Goal: Task Accomplishment & Management: Complete application form

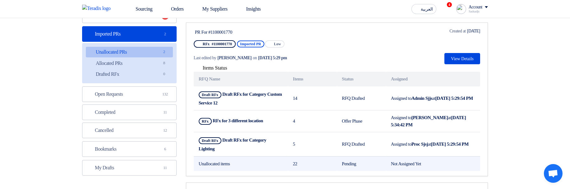
drag, startPoint x: 196, startPoint y: 162, endPoint x: 447, endPoint y: 163, distance: 251.1
click at [447, 163] on tr "Unallocated items 22 Pending Not Assigned Yet" at bounding box center [337, 163] width 287 height 15
click at [451, 163] on td "Not Assigned Yet" at bounding box center [433, 163] width 94 height 15
click at [226, 164] on td "Unallocated items" at bounding box center [241, 163] width 94 height 15
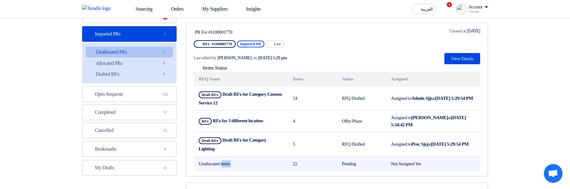
click at [226, 164] on td "Unallocated items" at bounding box center [241, 163] width 94 height 15
click at [246, 162] on td "Unallocated items" at bounding box center [241, 163] width 94 height 15
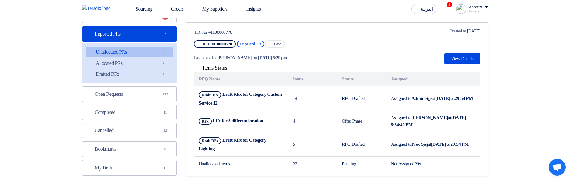
click at [213, 67] on span "Items Status" at bounding box center [215, 67] width 25 height 5
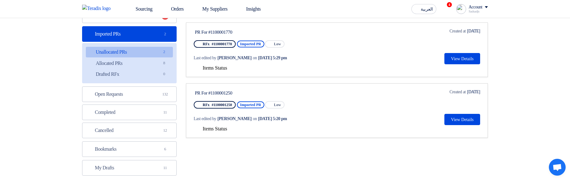
click at [355, 63] on div "PR For #1100001770 RFx #1100001770 Imported PR Priority Low Last edited by Hamd…" at bounding box center [337, 46] width 287 height 36
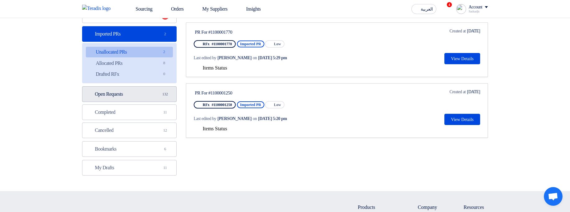
click at [131, 91] on link "Open Requests Open Requests 132" at bounding box center [129, 94] width 95 height 16
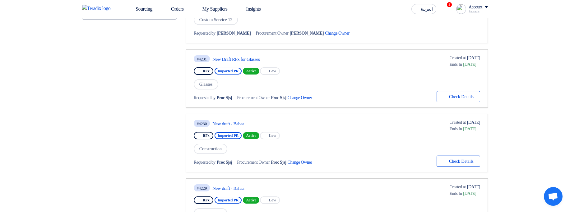
scroll to position [299, 0]
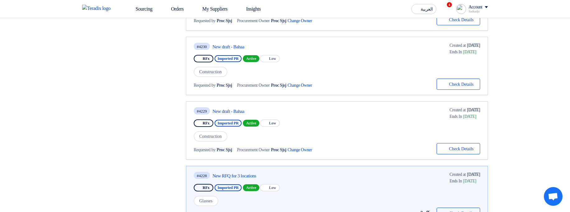
click at [237, 180] on div "#4228 New RFQ for 3 locations RFx Imported PR Active Priority Low Glasses Reque…" at bounding box center [262, 195] width 137 height 48
click at [237, 179] on div "#4228 New RFQ for 3 locations" at bounding box center [262, 175] width 137 height 8
click at [236, 178] on link "New RFQ for 3 locations" at bounding box center [271, 176] width 117 height 6
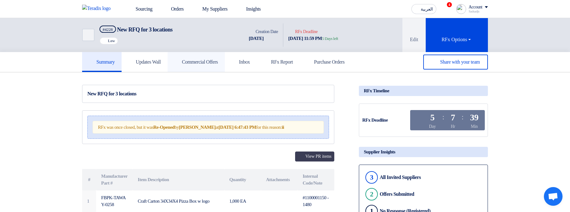
click at [199, 61] on h5 "Commercial Offers" at bounding box center [197, 62] width 44 height 6
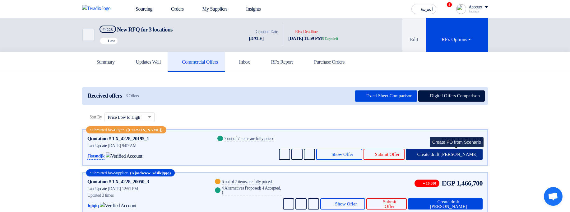
click at [456, 157] on button "Create draft [PERSON_NAME]" at bounding box center [444, 153] width 77 height 11
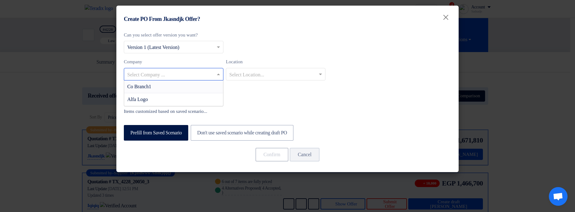
click at [177, 74] on input "text" at bounding box center [170, 74] width 87 height 10
click at [179, 85] on div "Co Branch1" at bounding box center [173, 86] width 99 height 13
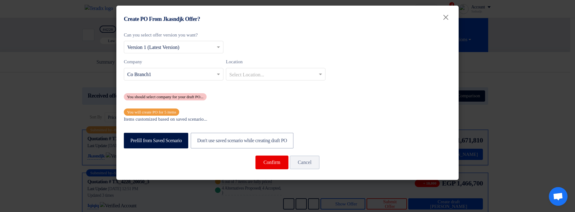
click at [167, 110] on div "You will create PO for 5 items" at bounding box center [151, 111] width 55 height 7
click at [256, 65] on div "Location Select Location..." at bounding box center [276, 69] width 100 height 22
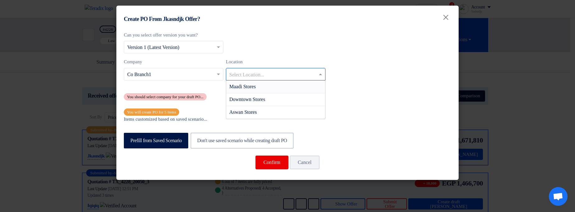
click at [258, 72] on input "text" at bounding box center [272, 74] width 87 height 10
click at [269, 87] on div "Maadi Stores" at bounding box center [275, 86] width 99 height 13
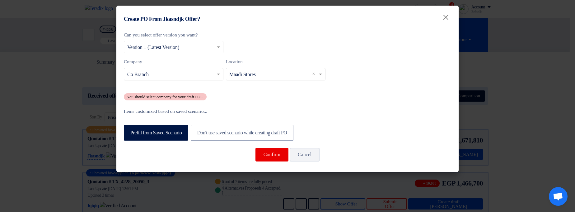
click at [315, 74] on span "×" at bounding box center [314, 73] width 5 height 7
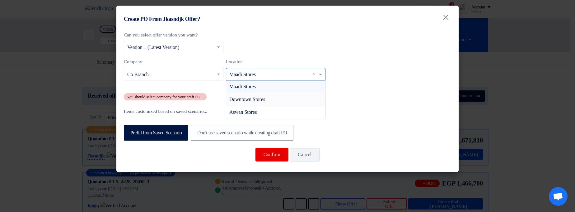
click at [277, 99] on div "Downtown Stores" at bounding box center [275, 99] width 99 height 13
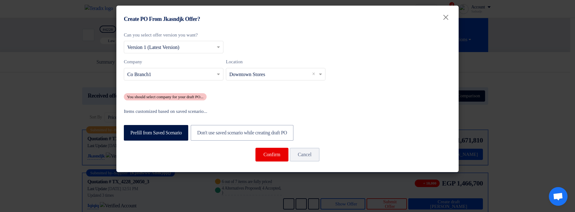
click at [282, 74] on input "text" at bounding box center [272, 74] width 87 height 10
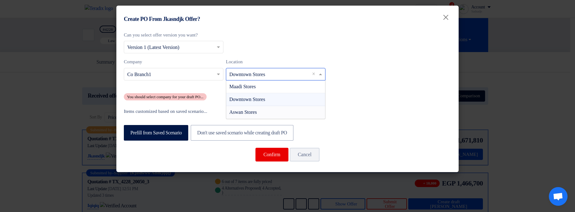
click at [271, 111] on div "Aswan Stores" at bounding box center [275, 112] width 99 height 12
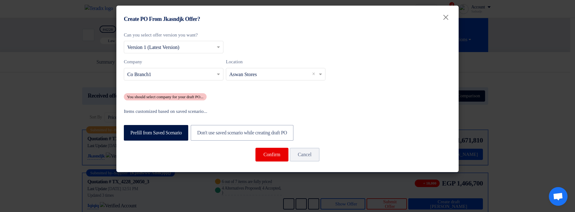
click at [272, 74] on input "text" at bounding box center [272, 74] width 87 height 10
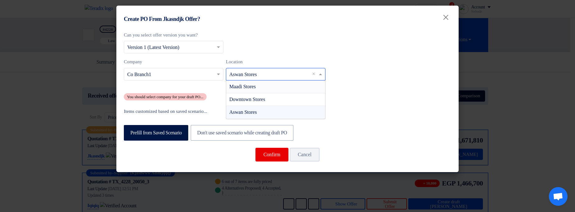
click at [271, 87] on div "Maadi Stores" at bounding box center [275, 86] width 99 height 13
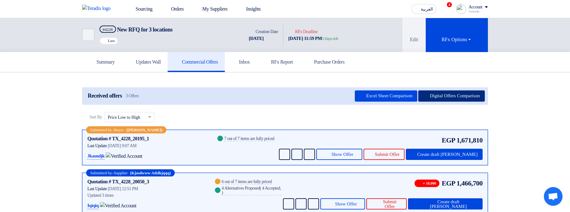
click at [475, 96] on button "Digital Offers Comparison" at bounding box center [452, 95] width 67 height 11
click at [464, 99] on button "Digital Offers Comparison" at bounding box center [452, 95] width 67 height 11
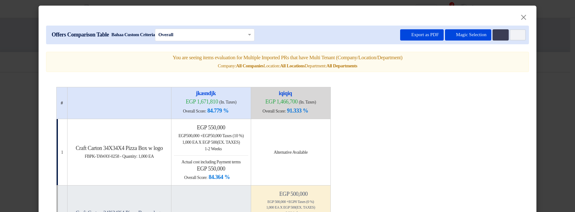
click at [560, 101] on modal-container "× Offers Comparison Table Bahaa Custom Criteria × Overall × Export as PDF Magic…" at bounding box center [287, 106] width 575 height 212
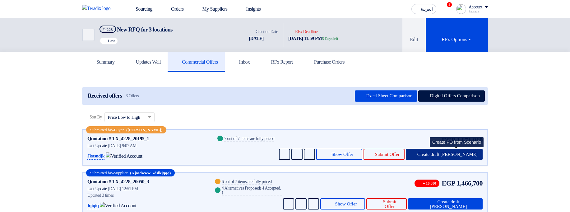
click at [463, 153] on span "Create draft [PERSON_NAME]" at bounding box center [448, 154] width 60 height 5
click at [457, 152] on span "Create draft [PERSON_NAME]" at bounding box center [448, 154] width 60 height 5
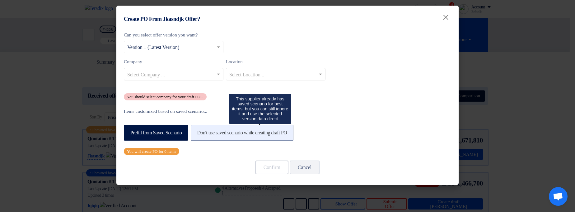
drag, startPoint x: 301, startPoint y: 133, endPoint x: 258, endPoint y: 134, distance: 43.3
click at [294, 133] on label "Don't use saved scenario while creating draft PO" at bounding box center [242, 133] width 103 height 16
click at [201, 133] on input "Don't use saved scenario while creating draft PO" at bounding box center [199, 132] width 4 height 4
radio input "true"
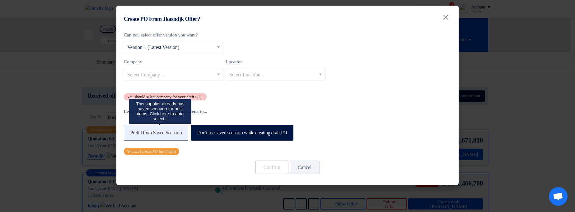
click at [188, 134] on label "Prefill from Saved Scenario" at bounding box center [156, 133] width 64 height 16
click at [134, 134] on input "Prefill from Saved Scenario" at bounding box center [132, 132] width 4 height 4
radio input "true"
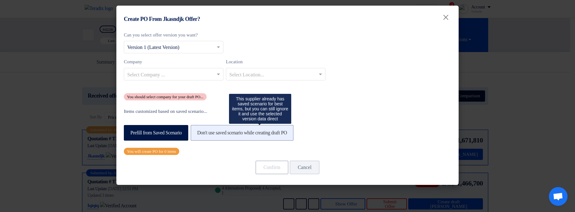
click at [252, 133] on label "Don't use saved scenario while creating draft PO" at bounding box center [242, 133] width 103 height 16
click at [201, 133] on input "Don't use saved scenario while creating draft PO" at bounding box center [199, 132] width 4 height 4
radio input "true"
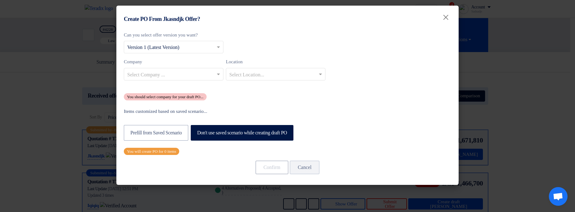
click at [372, 113] on label "Items customized based on saved scenario..." at bounding box center [287, 111] width 327 height 7
click at [196, 73] on input "text" at bounding box center [170, 74] width 87 height 10
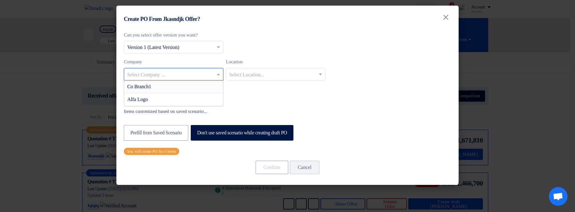
click at [187, 86] on div "Co Branch1" at bounding box center [173, 86] width 99 height 13
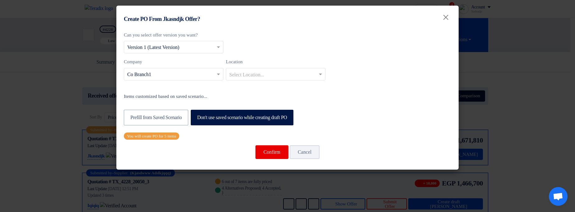
click at [388, 85] on div "Can you select offer version you want? Select from offer versions × Version 1 (…" at bounding box center [287, 98] width 342 height 141
click at [293, 73] on input "text" at bounding box center [272, 74] width 87 height 10
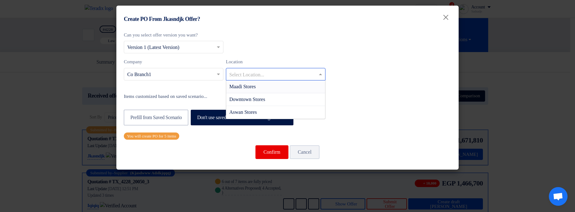
click at [300, 88] on div "Maadi Stores" at bounding box center [275, 86] width 99 height 13
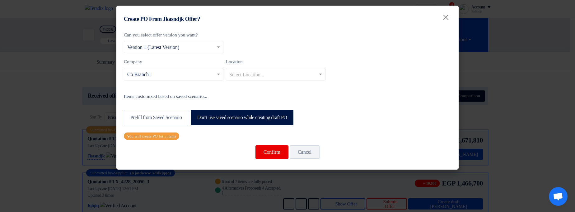
click at [392, 72] on div "Company Select Company ... × Co Branch1 Location Select Location..." at bounding box center [287, 71] width 327 height 27
click at [268, 81] on div "Company Select Company ... × Co Branch1 Location Select Location..." at bounding box center [287, 71] width 327 height 27
click at [267, 75] on input "text" at bounding box center [272, 74] width 87 height 10
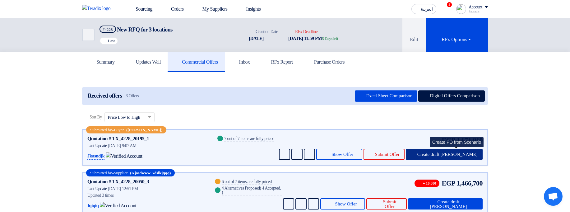
click at [449, 152] on span "Create draft [PERSON_NAME]" at bounding box center [448, 154] width 60 height 5
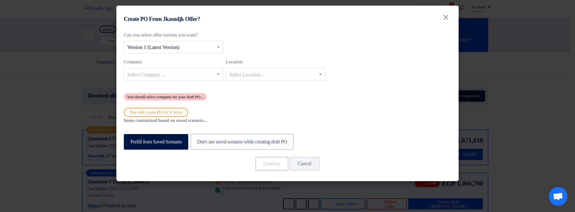
click at [180, 111] on div "You will create PO for 0 items" at bounding box center [156, 112] width 64 height 9
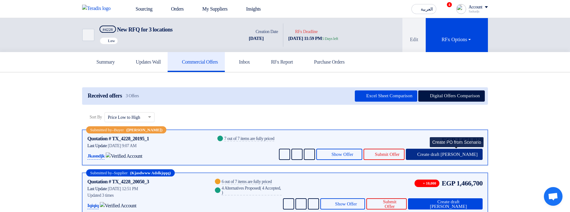
click at [449, 152] on span "Create draft [PERSON_NAME]" at bounding box center [448, 154] width 60 height 5
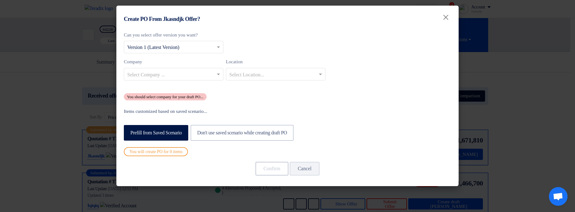
click at [167, 73] on input "text" at bounding box center [170, 74] width 87 height 10
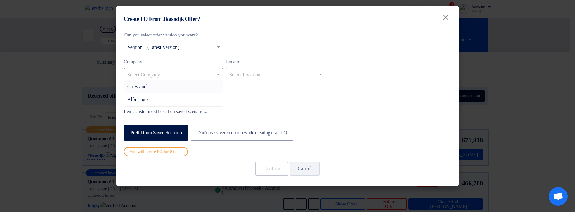
click at [168, 81] on div "Co Branch1" at bounding box center [173, 86] width 99 height 13
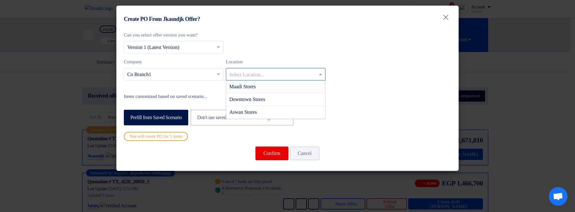
click at [240, 73] on input "text" at bounding box center [272, 74] width 87 height 10
click at [247, 88] on span "Maadi Stores" at bounding box center [242, 86] width 26 height 5
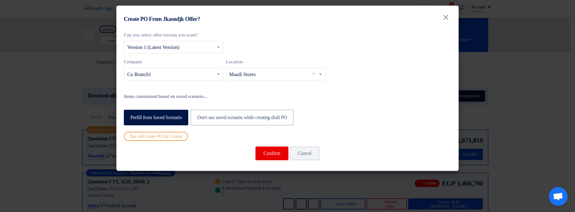
click at [263, 74] on input "text" at bounding box center [272, 74] width 87 height 10
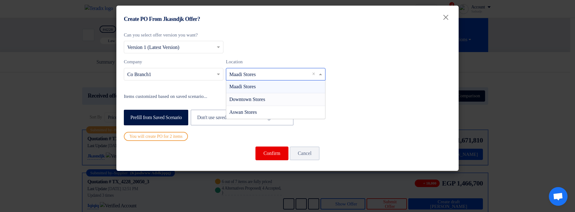
click at [251, 98] on span "Downtown Stores" at bounding box center [247, 98] width 36 height 5
click at [263, 76] on input "text" at bounding box center [272, 74] width 87 height 10
click at [257, 110] on span "Aswan Stores" at bounding box center [242, 111] width 27 height 5
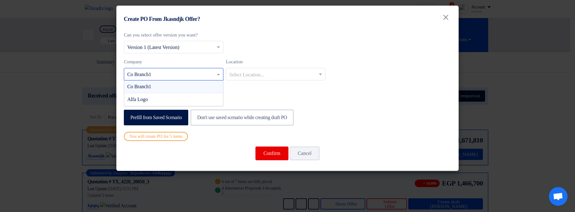
click at [195, 72] on input "text" at bounding box center [170, 74] width 87 height 10
click at [171, 96] on div "Alfa Logo" at bounding box center [173, 99] width 99 height 12
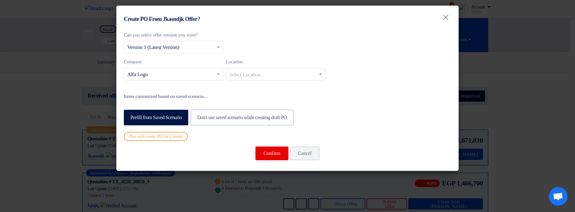
click at [30, 58] on modal-container "Create PO From Jkasndjk Offer? × Can you select offer version you want? Select …" at bounding box center [287, 106] width 575 height 212
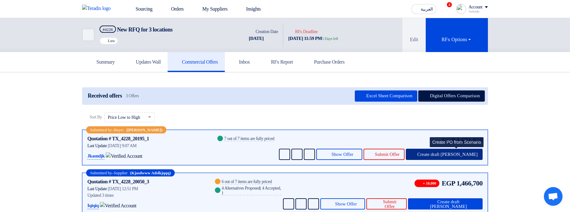
click at [452, 152] on span "Create draft [PERSON_NAME]" at bounding box center [448, 154] width 60 height 5
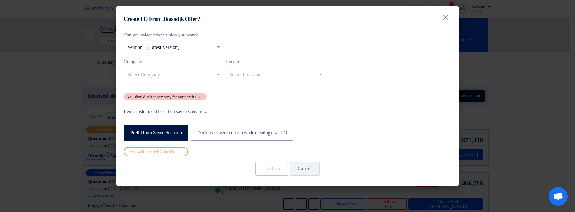
click at [234, 95] on div "Can you select offer version you want? Select from offer versions × Version 1 (…" at bounding box center [287, 65] width 327 height 69
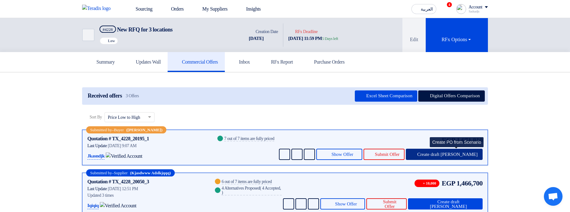
click at [463, 152] on span "Create draft [PERSON_NAME]" at bounding box center [448, 154] width 60 height 5
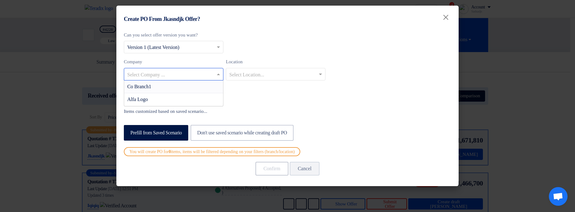
click at [176, 76] on input "text" at bounding box center [170, 74] width 87 height 10
click at [177, 88] on div "Co Branch1" at bounding box center [173, 86] width 99 height 13
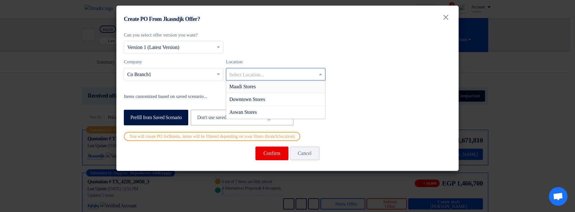
click at [270, 75] on input "text" at bounding box center [272, 74] width 87 height 10
click at [272, 88] on div "Maadi Stores" at bounding box center [275, 86] width 99 height 13
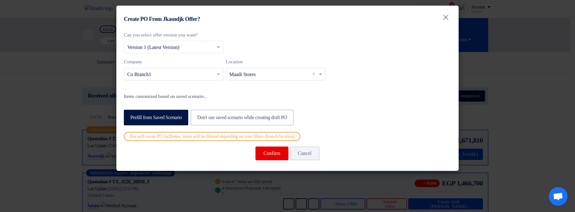
click at [257, 73] on input "text" at bounding box center [272, 74] width 87 height 10
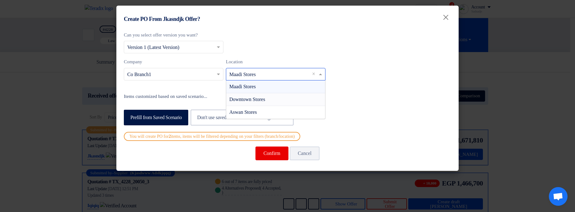
click at [265, 100] on span "Downtown Stores" at bounding box center [247, 98] width 36 height 5
drag, startPoint x: 260, startPoint y: 74, endPoint x: 269, endPoint y: 98, distance: 25.0
click at [260, 74] on input "text" at bounding box center [272, 74] width 87 height 10
click at [266, 113] on div "Aswan Stores" at bounding box center [275, 112] width 99 height 12
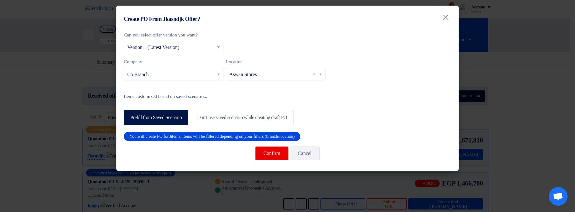
click at [262, 73] on input "text" at bounding box center [272, 74] width 87 height 10
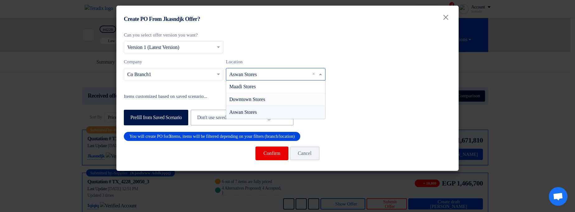
click at [262, 101] on span "Downtown Stores" at bounding box center [247, 98] width 36 height 5
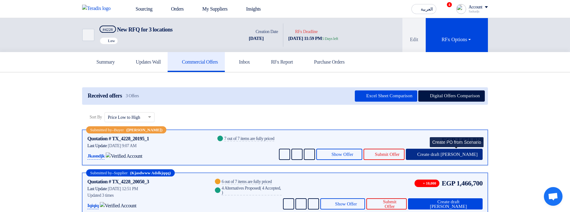
click at [456, 152] on span "Create draft [PERSON_NAME]" at bounding box center [448, 154] width 60 height 5
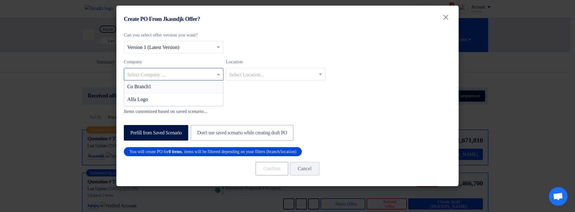
click at [194, 80] on ng-select "Select Company ... Co Branch1 Alfa Logo" at bounding box center [174, 74] width 100 height 12
click at [182, 85] on div "Co Branch1" at bounding box center [173, 86] width 99 height 13
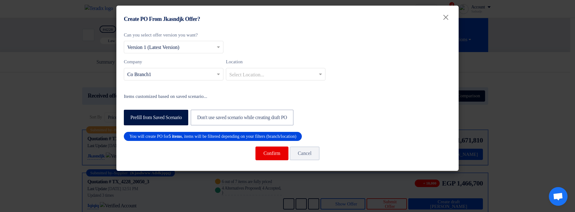
click at [278, 73] on input "text" at bounding box center [272, 74] width 87 height 10
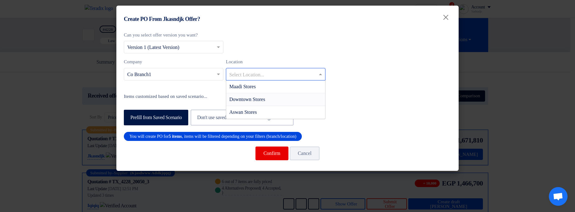
click at [265, 100] on span "Downtown Stores" at bounding box center [247, 98] width 36 height 5
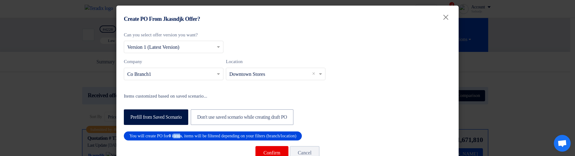
drag, startPoint x: 187, startPoint y: 136, endPoint x: 178, endPoint y: 135, distance: 8.8
click at [178, 135] on b "0 items" at bounding box center [175, 136] width 13 height 5
click at [179, 134] on b "0 items" at bounding box center [175, 136] width 13 height 5
click at [172, 134] on div "You will create PO for 0 items , items will be filtered depending on your filte…" at bounding box center [213, 136] width 178 height 9
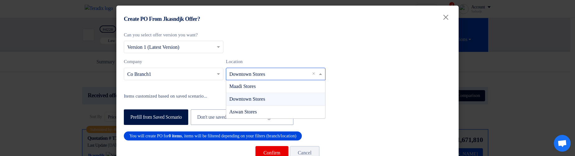
click at [288, 74] on input "text" at bounding box center [272, 74] width 87 height 10
click at [193, 74] on input "text" at bounding box center [170, 74] width 87 height 10
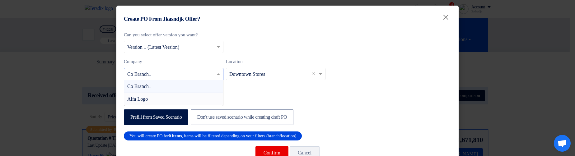
click at [199, 96] on div "Alfa Logo" at bounding box center [173, 99] width 99 height 12
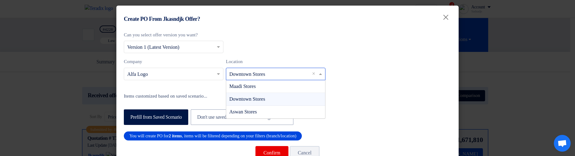
click at [282, 71] on input "text" at bounding box center [272, 74] width 87 height 10
click at [281, 87] on div "Maadi Stores" at bounding box center [275, 86] width 99 height 13
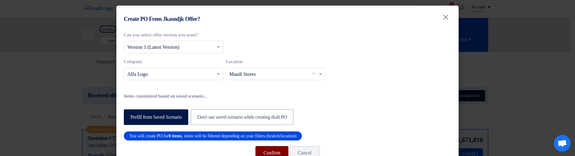
click at [255, 151] on button "Confirm" at bounding box center [271, 153] width 33 height 14
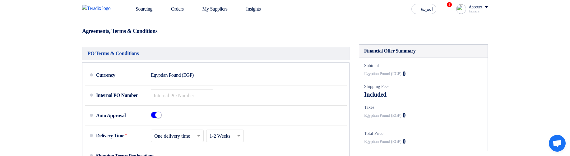
scroll to position [112, 0]
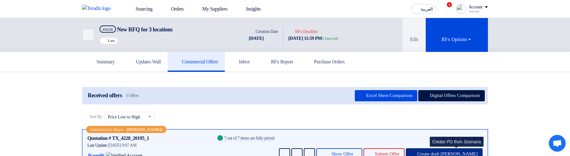
click at [453, 148] on button "Create draft [PERSON_NAME]" at bounding box center [444, 153] width 77 height 11
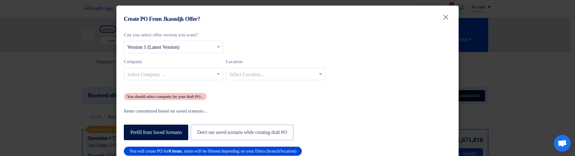
click at [192, 82] on div "Company Select Company ... Location Select Location..." at bounding box center [287, 71] width 327 height 27
click at [191, 76] on input "text" at bounding box center [170, 74] width 87 height 10
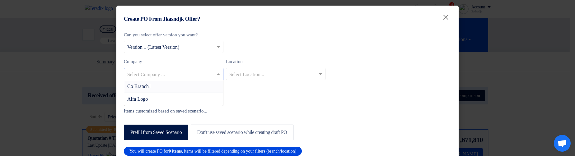
click at [191, 88] on div "Co Branch1" at bounding box center [173, 86] width 99 height 13
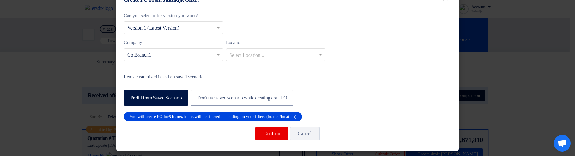
scroll to position [20, 0]
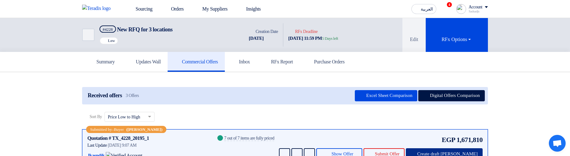
click at [460, 148] on button "Create draft [PERSON_NAME]" at bounding box center [444, 153] width 77 height 11
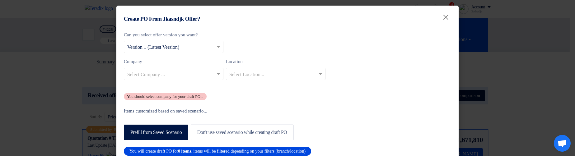
scroll to position [35, 0]
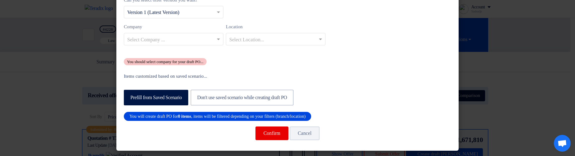
click at [173, 37] on input "text" at bounding box center [170, 40] width 87 height 10
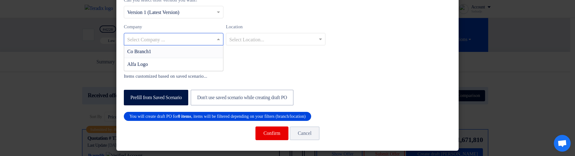
click at [175, 53] on div "Co Branch1" at bounding box center [173, 51] width 99 height 13
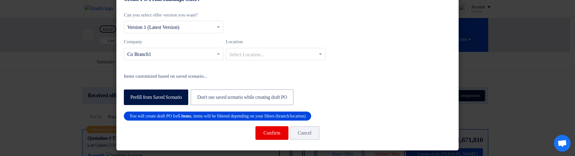
scroll to position [20, 0]
click at [249, 54] on input "text" at bounding box center [272, 54] width 87 height 10
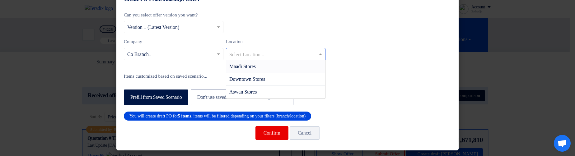
click at [259, 67] on div "Maadi Stores" at bounding box center [275, 66] width 99 height 13
click at [252, 58] on input "text" at bounding box center [272, 54] width 87 height 10
click at [252, 76] on div "Downtown Stores" at bounding box center [275, 79] width 99 height 13
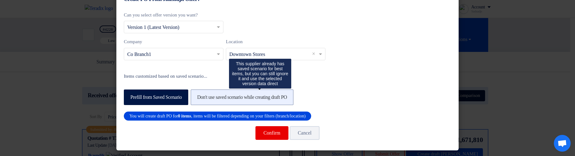
drag, startPoint x: 222, startPoint y: 91, endPoint x: 210, endPoint y: 94, distance: 12.3
click at [222, 91] on label "Don't use saved scenario while creating draft PO" at bounding box center [242, 98] width 103 height 16
click at [201, 95] on input "Don't use saved scenario while creating draft PO" at bounding box center [199, 97] width 4 height 4
radio input "true"
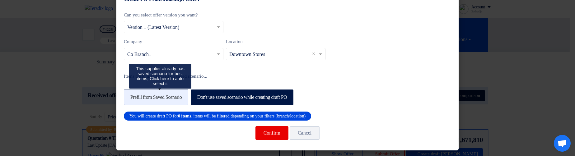
click at [172, 97] on label "Prefill from Saved Scenario" at bounding box center [156, 98] width 64 height 16
click at [134, 97] on input "Prefill from Saved Scenario" at bounding box center [132, 97] width 4 height 4
radio input "true"
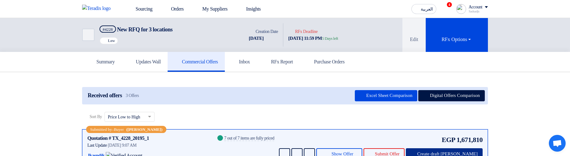
click at [459, 152] on span "Create draft [PERSON_NAME]" at bounding box center [448, 154] width 60 height 5
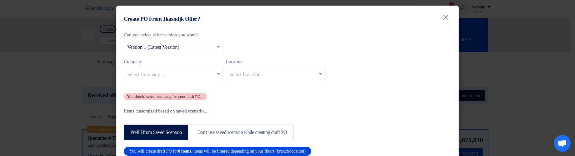
scroll to position [35, 0]
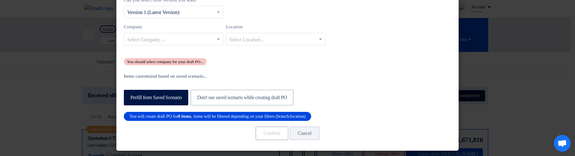
click at [193, 34] on div at bounding box center [173, 39] width 99 height 10
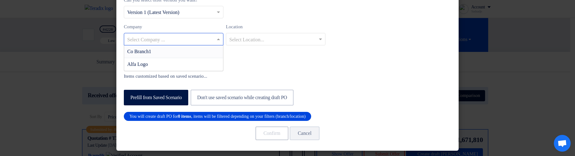
click at [186, 49] on div "Co Branch1" at bounding box center [173, 51] width 99 height 13
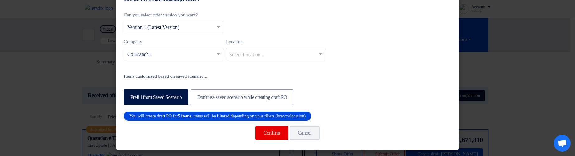
scroll to position [20, 0]
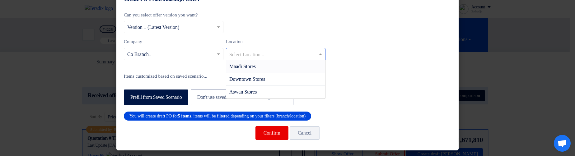
click at [255, 52] on input "text" at bounding box center [272, 54] width 87 height 10
click at [253, 80] on span "Downtown Stores" at bounding box center [247, 79] width 36 height 5
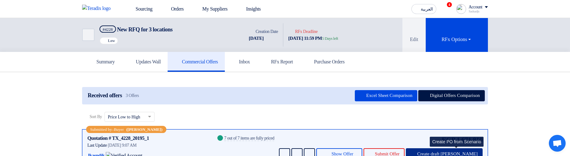
click at [456, 152] on span "Create draft [PERSON_NAME]" at bounding box center [448, 154] width 60 height 5
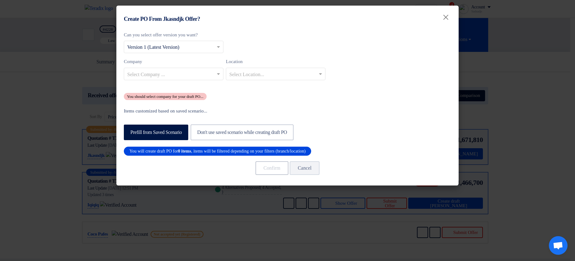
click at [176, 71] on input "text" at bounding box center [170, 74] width 87 height 10
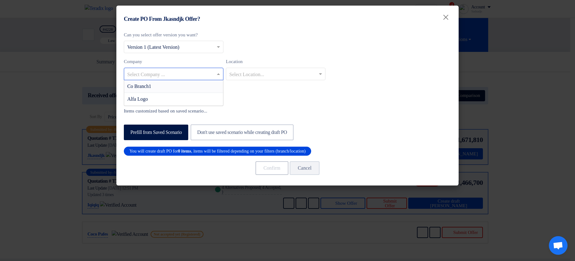
click at [190, 87] on div "Co Branch1" at bounding box center [173, 86] width 99 height 13
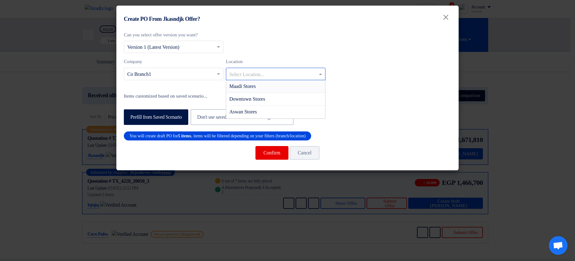
click at [279, 77] on input "text" at bounding box center [272, 74] width 87 height 10
click at [289, 87] on div "Maadi Stores" at bounding box center [275, 86] width 99 height 13
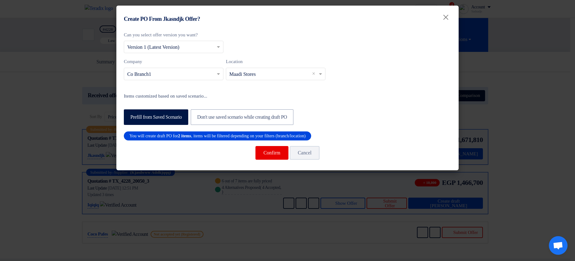
drag, startPoint x: 285, startPoint y: 71, endPoint x: 288, endPoint y: 73, distance: 3.7
click at [286, 71] on input "text" at bounding box center [272, 74] width 87 height 10
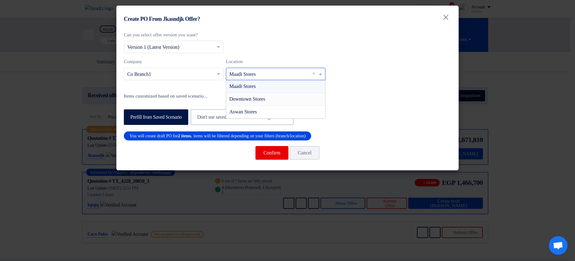
click at [282, 101] on div "Downtown Stores" at bounding box center [275, 99] width 99 height 13
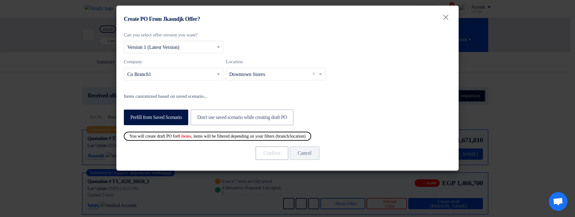
click at [387, 109] on div "Prefill from Saved Scenario Don't use saved scenario while creating draft PO" at bounding box center [287, 117] width 327 height 20
drag, startPoint x: 129, startPoint y: 138, endPoint x: 346, endPoint y: 138, distance: 217.8
click at [346, 138] on div "Can you select offer version you want? Select from offer versions × Version 1 (…" at bounding box center [287, 99] width 342 height 143
click at [422, 110] on div "Prefill from Saved Scenario Don't use saved scenario while creating draft PO" at bounding box center [287, 117] width 327 height 20
click at [383, 112] on div "Prefill from Saved Scenario Don't use saved scenario while creating draft PO" at bounding box center [287, 117] width 327 height 20
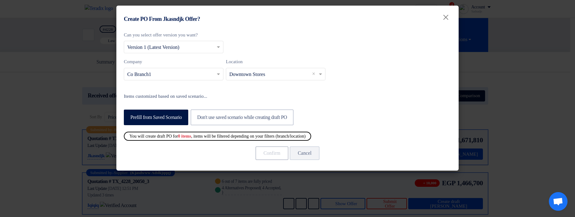
click at [265, 70] on input "text" at bounding box center [272, 74] width 87 height 10
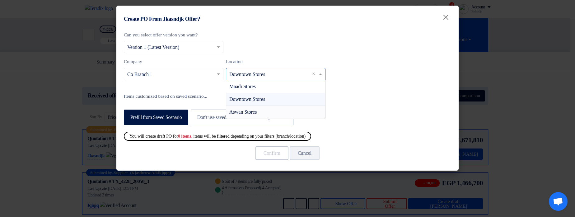
drag, startPoint x: 264, startPoint y: 112, endPoint x: 272, endPoint y: 91, distance: 22.6
click at [264, 112] on div "Aswan Stores" at bounding box center [275, 112] width 99 height 12
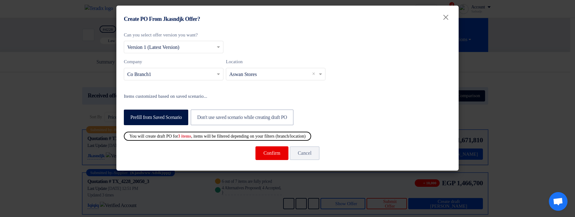
click at [271, 69] on input "text" at bounding box center [272, 74] width 87 height 10
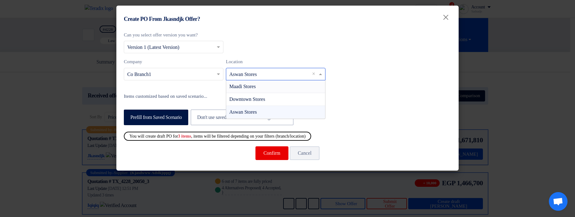
click at [278, 83] on div "Maadi Stores" at bounding box center [275, 86] width 99 height 13
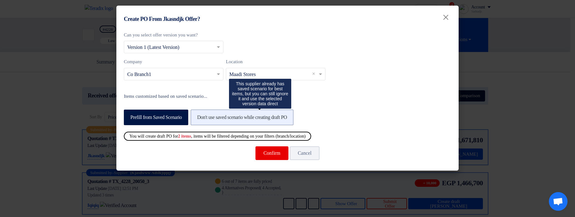
click at [244, 118] on label "Don't use saved scenario while creating draft PO" at bounding box center [242, 118] width 103 height 16
click at [201, 118] on input "Don't use saved scenario while creating draft PO" at bounding box center [199, 117] width 4 height 4
radio input "true"
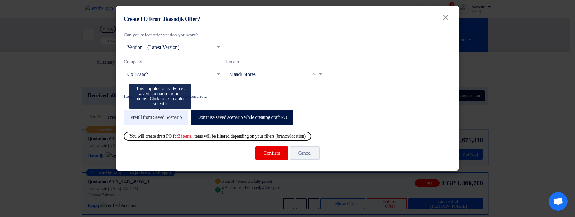
click at [163, 116] on label "Prefill from Saved Scenario" at bounding box center [156, 118] width 64 height 16
click at [134, 116] on input "Prefill from Saved Scenario" at bounding box center [132, 117] width 4 height 4
radio input "true"
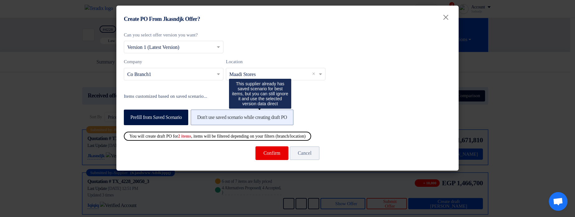
click at [244, 115] on label "Don't use saved scenario while creating draft PO" at bounding box center [242, 118] width 103 height 16
click at [201, 115] on input "Don't use saved scenario while creating draft PO" at bounding box center [199, 117] width 4 height 4
radio input "true"
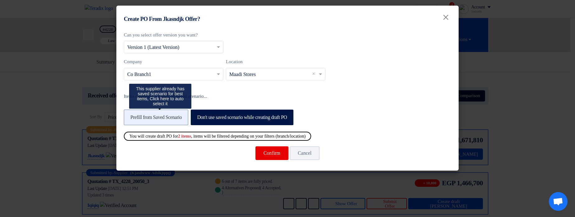
click at [175, 117] on label "Prefill from Saved Scenario" at bounding box center [156, 118] width 64 height 16
click at [134, 117] on input "Prefill from Saved Scenario" at bounding box center [132, 117] width 4 height 4
radio input "true"
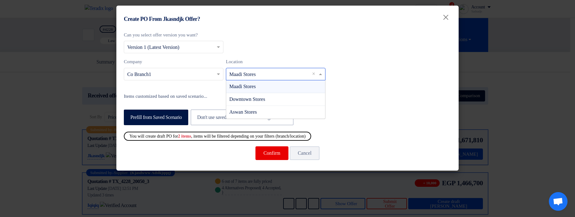
click at [271, 78] on input "text" at bounding box center [272, 74] width 87 height 10
click at [262, 110] on div "Aswan Stores" at bounding box center [275, 112] width 99 height 12
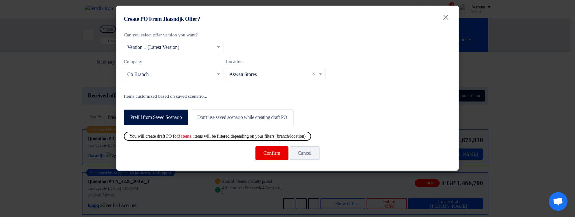
click at [190, 71] on input "text" at bounding box center [170, 74] width 87 height 10
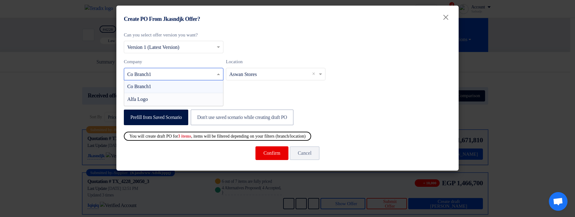
click at [174, 96] on div "Alfa Logo" at bounding box center [173, 99] width 99 height 12
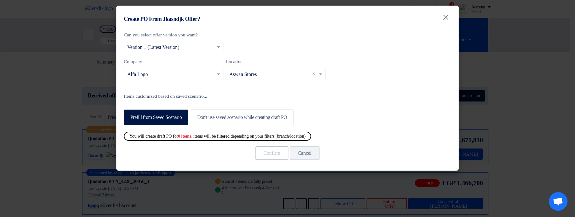
drag, startPoint x: 268, startPoint y: 71, endPoint x: 268, endPoint y: 77, distance: 5.6
click at [268, 71] on input "text" at bounding box center [272, 74] width 87 height 10
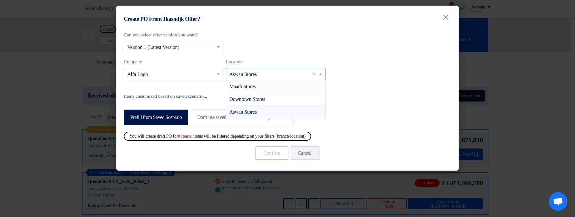
click at [274, 80] on div "Maadi Stores" at bounding box center [275, 86] width 99 height 13
click at [274, 68] on div "Select Location... × Maadi Stores ×" at bounding box center [276, 74] width 100 height 12
click at [268, 92] on div "Maadi Stores" at bounding box center [275, 86] width 99 height 13
click at [272, 74] on input "text" at bounding box center [272, 74] width 87 height 10
click at [265, 98] on span "Downtown Stores" at bounding box center [247, 98] width 36 height 5
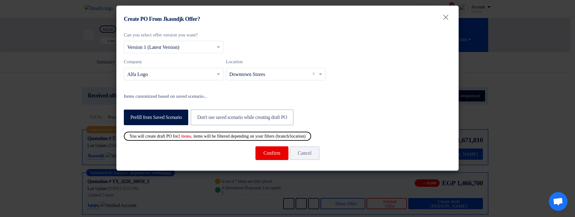
click at [498, 80] on modal-container "Create PO From Jkasndjk Offer? × Can you select offer version you want? Select …" at bounding box center [287, 108] width 575 height 217
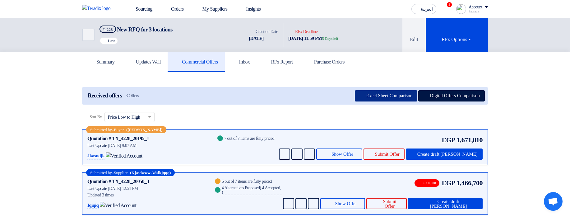
click at [372, 101] on button "Excel Sheet Comparison" at bounding box center [386, 95] width 63 height 11
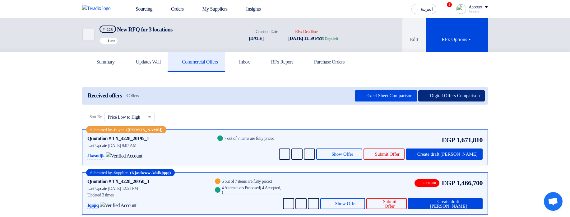
click at [476, 92] on button "Digital Offers Comparison" at bounding box center [452, 95] width 67 height 11
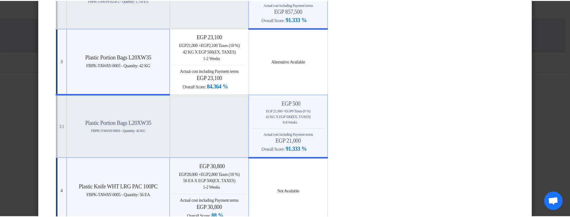
scroll to position [485, 0]
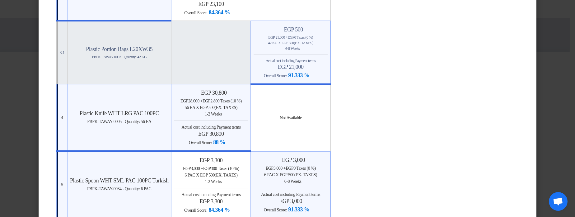
click at [564, 56] on modal-container "× Offers Comparison Table Bahaa Custom Criteria × Overall × Export as PDF Magic…" at bounding box center [287, 108] width 575 height 217
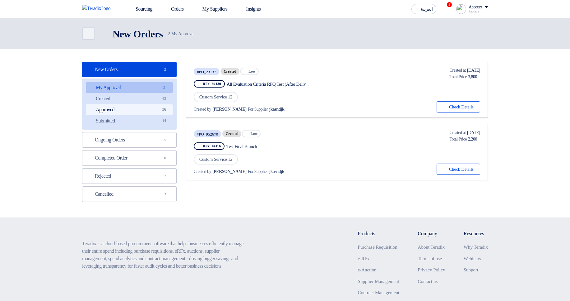
click at [140, 106] on link "Approved Approved 36" at bounding box center [129, 109] width 87 height 11
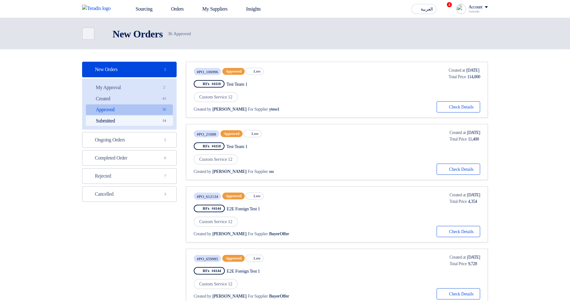
click at [154, 122] on link "Submitted Submitted 14" at bounding box center [129, 120] width 87 height 11
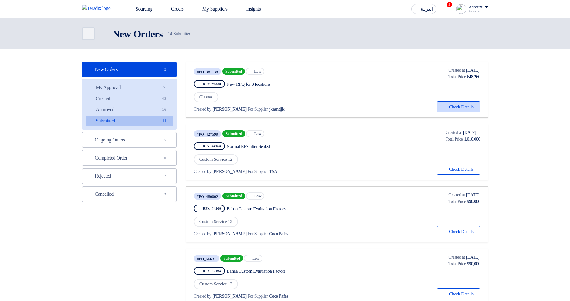
click at [459, 109] on button "Check details Check Details" at bounding box center [459, 106] width 44 height 11
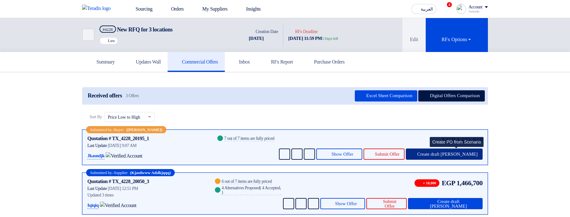
click at [454, 154] on span "Create draft [PERSON_NAME]" at bounding box center [448, 154] width 60 height 5
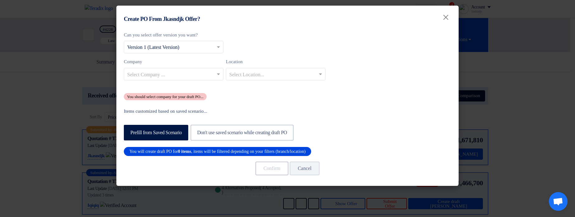
click at [204, 152] on div "You will create draft PO for 0 items , items will be filtered depending on your…" at bounding box center [217, 151] width 187 height 9
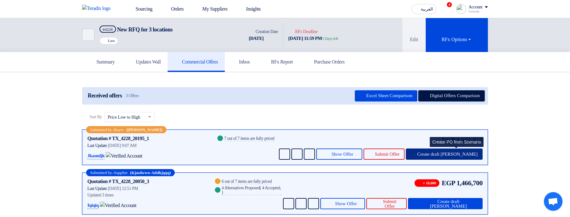
click at [458, 153] on span "Create draft [PERSON_NAME]" at bounding box center [448, 154] width 60 height 5
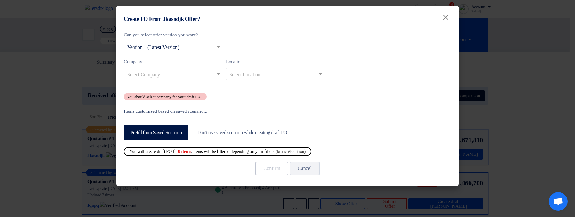
click at [417, 130] on div "Prefill from Saved Scenario Don't use saved scenario while creating draft PO" at bounding box center [287, 132] width 327 height 20
click at [421, 93] on div "Can you select offer version you want? Select from offer versions × Version 1 (…" at bounding box center [287, 65] width 327 height 69
drag, startPoint x: 174, startPoint y: 99, endPoint x: 208, endPoint y: 94, distance: 33.9
click at [207, 94] on div "You should select company for your draft PO..." at bounding box center [165, 96] width 83 height 7
click at [207, 96] on div "You should select company for your draft PO..." at bounding box center [165, 96] width 83 height 7
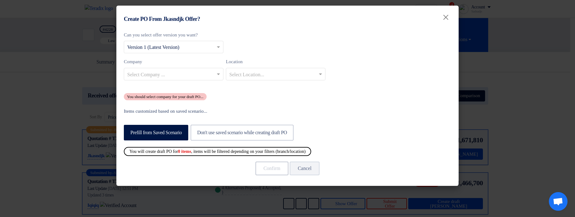
click at [207, 96] on div "You should select company for your draft PO..." at bounding box center [165, 96] width 83 height 7
click at [306, 98] on div "Can you select offer version you want? Select from offer versions × Version 1 (…" at bounding box center [287, 65] width 327 height 69
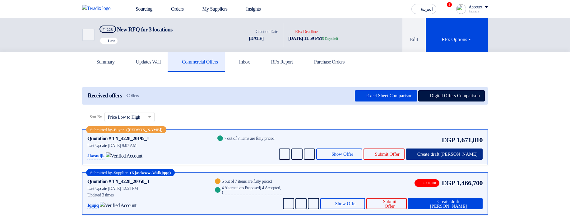
click at [461, 148] on button "Create draft [PERSON_NAME]" at bounding box center [444, 153] width 77 height 11
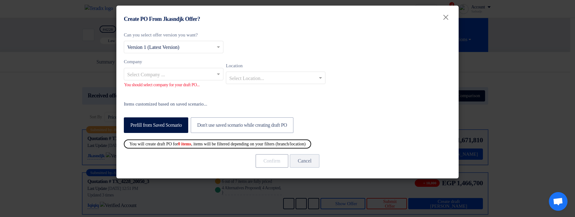
click at [199, 79] on input "text" at bounding box center [170, 74] width 87 height 10
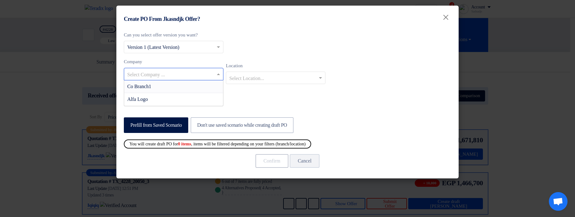
click at [291, 51] on div "Can you select offer version you want? Select from offer versions × Version 1 (…" at bounding box center [287, 62] width 327 height 62
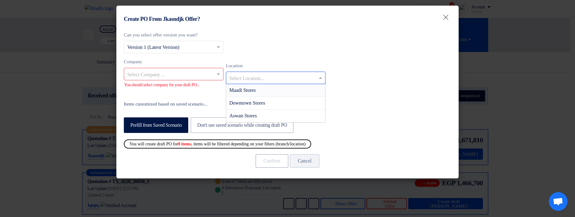
click at [255, 77] on input "text" at bounding box center [272, 78] width 87 height 10
click at [298, 59] on div "Company Select Company ... You should select company for your draft PO... Locat…" at bounding box center [287, 75] width 327 height 35
click at [394, 69] on div "Company Select Company ... You should select company for your draft PO... Locat…" at bounding box center [287, 75] width 327 height 35
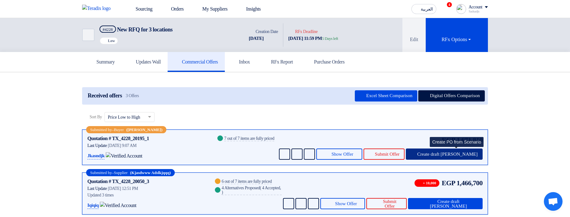
click at [459, 154] on span "Create draft [PERSON_NAME]" at bounding box center [448, 154] width 60 height 5
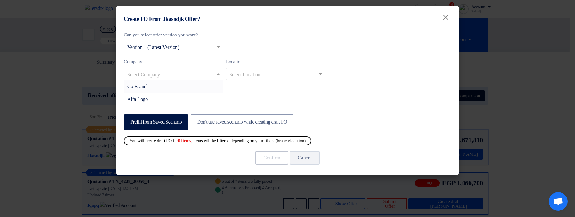
click at [195, 78] on input "text" at bounding box center [170, 74] width 87 height 10
click at [201, 87] on div "Co Branch1" at bounding box center [173, 86] width 99 height 13
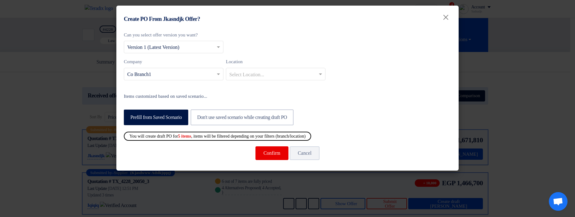
click at [253, 76] on input "text" at bounding box center [272, 74] width 87 height 10
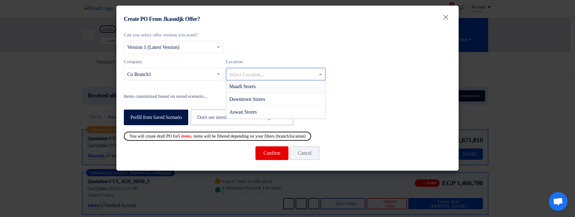
click at [264, 89] on div "Maadi Stores" at bounding box center [275, 86] width 99 height 13
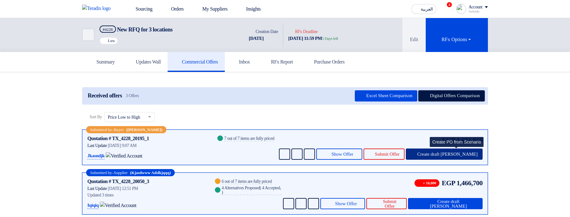
click at [416, 152] on icon at bounding box center [413, 154] width 5 height 5
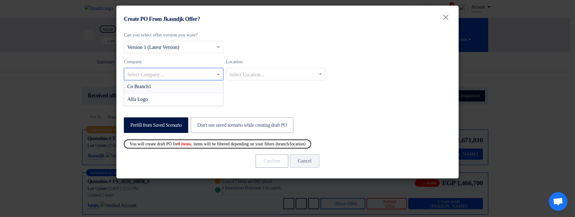
click at [211, 77] on input "text" at bounding box center [170, 74] width 87 height 10
click at [213, 84] on div "Co Branch1" at bounding box center [173, 86] width 99 height 13
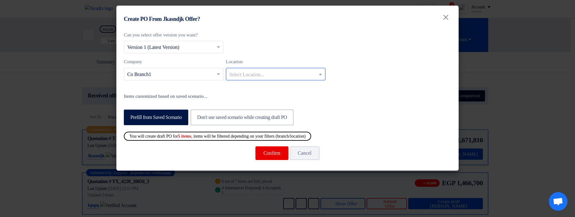
click at [290, 77] on input "text" at bounding box center [272, 74] width 87 height 10
click at [277, 97] on div "Downtown Stores" at bounding box center [275, 99] width 99 height 13
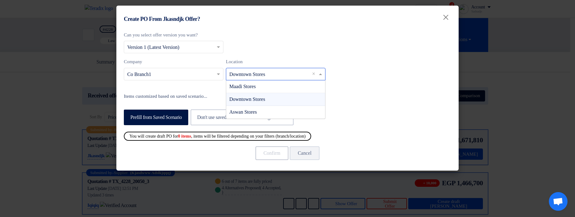
click at [274, 76] on input "text" at bounding box center [272, 74] width 87 height 10
click at [283, 87] on div "Maadi Stores" at bounding box center [275, 86] width 99 height 13
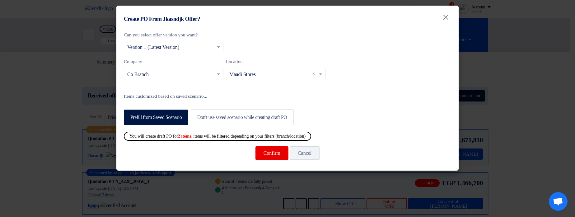
click at [282, 76] on input "text" at bounding box center [272, 74] width 87 height 10
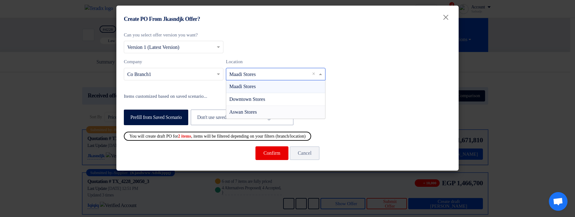
click at [277, 109] on div "Aswan Stores" at bounding box center [275, 112] width 99 height 12
click at [267, 74] on input "text" at bounding box center [272, 74] width 87 height 10
click at [277, 99] on div "Downtown Stores" at bounding box center [275, 99] width 99 height 13
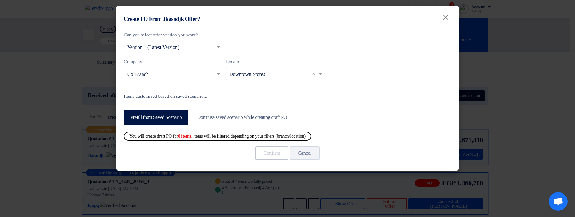
click at [274, 74] on input "text" at bounding box center [272, 74] width 87 height 10
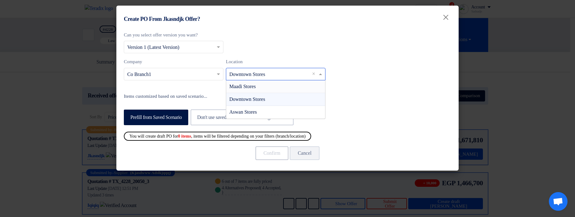
click at [278, 88] on div "Maadi Stores" at bounding box center [275, 86] width 99 height 13
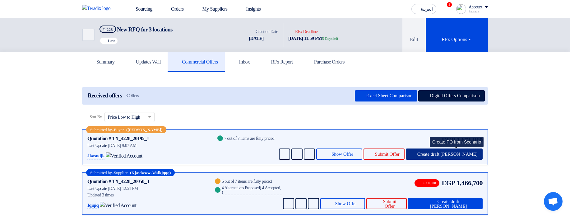
click at [456, 156] on span "Create draft [PERSON_NAME]" at bounding box center [448, 154] width 60 height 5
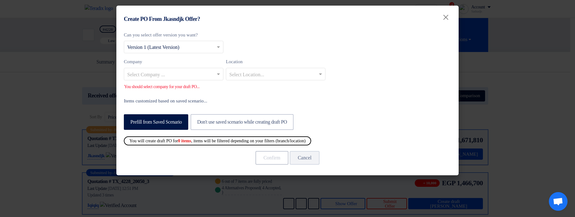
click at [173, 75] on input "text" at bounding box center [170, 74] width 87 height 10
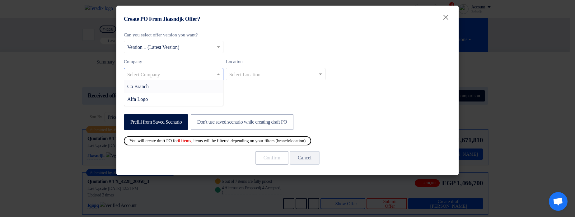
click at [175, 87] on div "Co Branch1" at bounding box center [173, 86] width 99 height 13
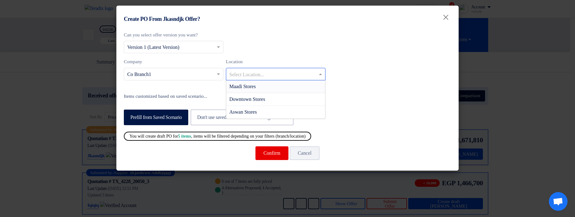
click at [273, 78] on input "text" at bounding box center [272, 74] width 87 height 10
click at [272, 90] on div "Maadi Stores" at bounding box center [275, 86] width 99 height 13
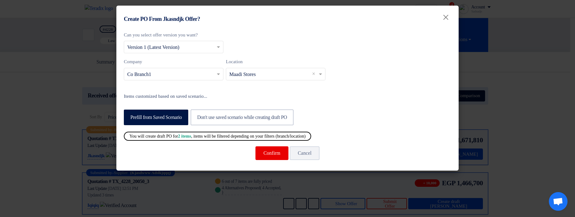
click at [283, 69] on input "text" at bounding box center [272, 74] width 87 height 10
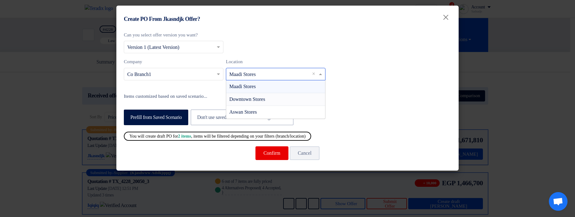
click at [283, 97] on div "Downtown Stores" at bounding box center [275, 99] width 99 height 13
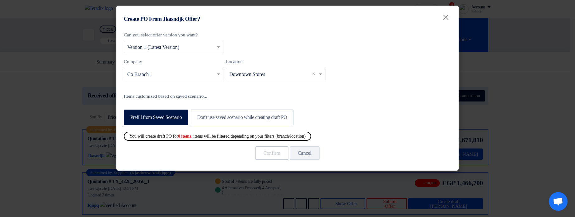
click at [279, 73] on input "text" at bounding box center [272, 74] width 87 height 10
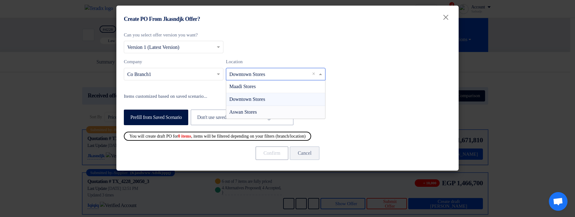
click at [276, 111] on div "Aswan Stores" at bounding box center [275, 112] width 99 height 12
click at [278, 73] on input "text" at bounding box center [272, 74] width 87 height 10
click at [281, 91] on div "Maadi Stores" at bounding box center [275, 86] width 99 height 13
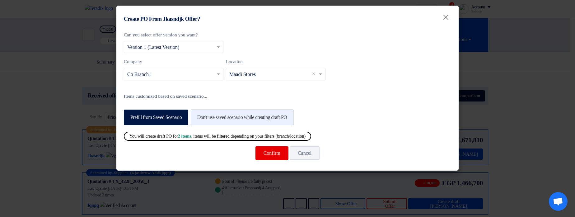
click at [268, 110] on label "Don't use saved scenario while creating draft PO" at bounding box center [242, 118] width 103 height 16
click at [201, 115] on input "Don't use saved scenario while creating draft PO" at bounding box center [199, 117] width 4 height 4
radio input "true"
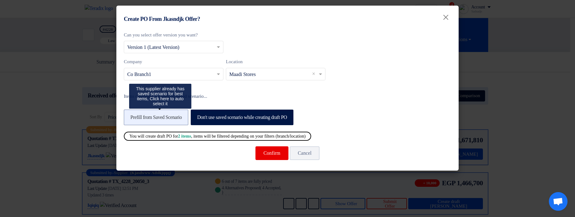
click at [171, 118] on label "Prefill from Saved Scenario" at bounding box center [156, 118] width 64 height 16
click at [134, 118] on input "Prefill from Saved Scenario" at bounding box center [132, 117] width 4 height 4
radio input "true"
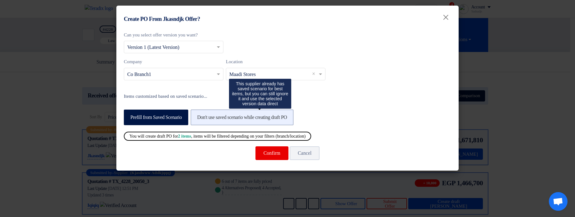
click at [225, 120] on label "Don't use saved scenario while creating draft PO" at bounding box center [242, 118] width 103 height 16
click at [201, 119] on input "Don't use saved scenario while creating draft PO" at bounding box center [199, 117] width 4 height 4
radio input "true"
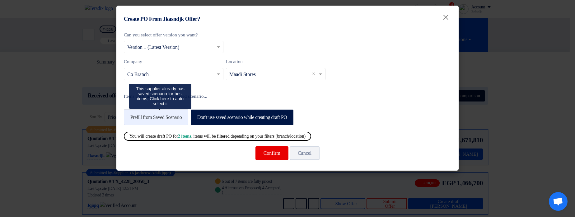
click at [176, 123] on label "Prefill from Saved Scenario" at bounding box center [156, 118] width 64 height 16
click at [134, 119] on input "Prefill from Saved Scenario" at bounding box center [132, 117] width 4 height 4
radio input "true"
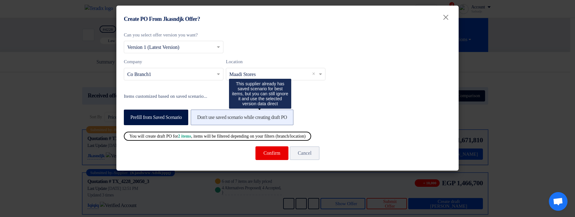
click at [283, 118] on label "Don't use saved scenario while creating draft PO" at bounding box center [242, 118] width 103 height 16
click at [201, 118] on input "Don't use saved scenario while creating draft PO" at bounding box center [199, 117] width 4 height 4
radio input "true"
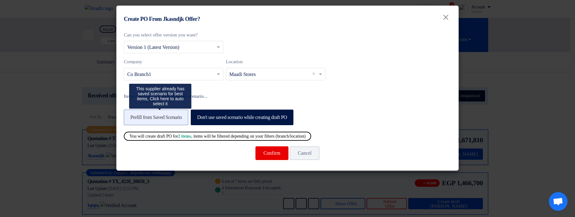
click at [173, 119] on label "Prefill from Saved Scenario" at bounding box center [156, 118] width 64 height 16
click at [134, 119] on input "Prefill from Saved Scenario" at bounding box center [132, 117] width 4 height 4
radio input "true"
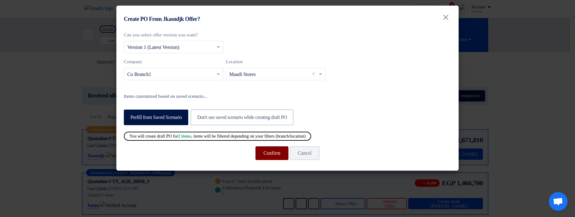
click at [266, 155] on button "Confirm" at bounding box center [271, 153] width 33 height 14
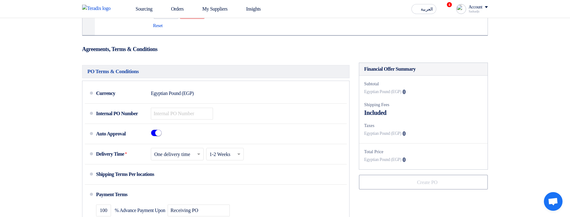
scroll to position [187, 0]
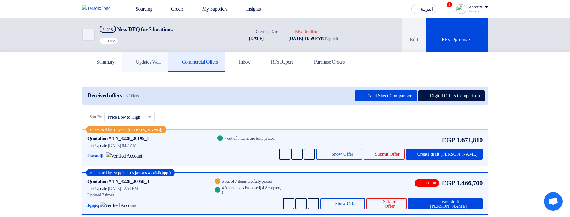
click at [152, 64] on h5 "Updates Wall" at bounding box center [145, 62] width 32 height 6
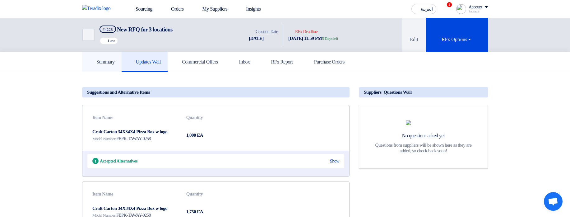
click at [109, 64] on h5 "Summary" at bounding box center [102, 62] width 26 height 6
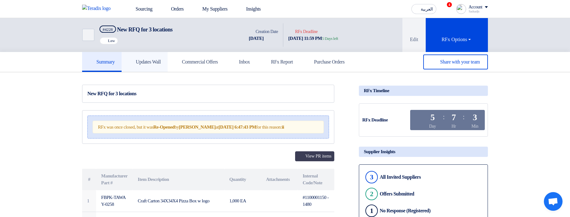
click at [148, 65] on link "Updates Wall" at bounding box center [145, 62] width 46 height 20
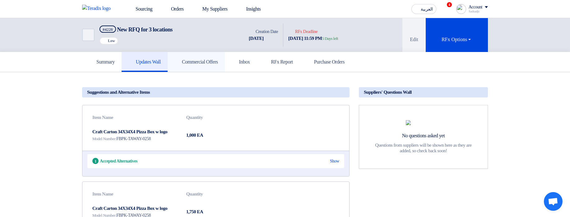
click at [204, 68] on link "Commercial Offers" at bounding box center [196, 62] width 57 height 20
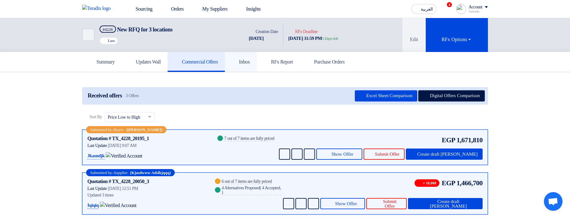
click at [257, 63] on link "Inbox" at bounding box center [241, 62] width 32 height 20
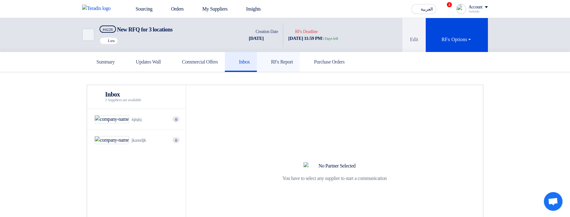
click at [293, 63] on h5 "RFx Report" at bounding box center [278, 62] width 29 height 6
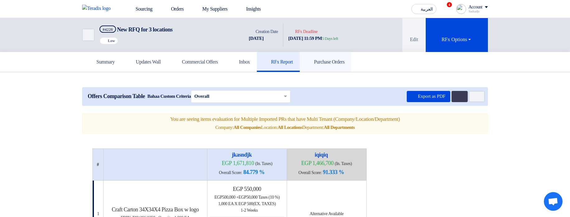
click at [352, 65] on link "Purchase Orders" at bounding box center [326, 62] width 52 height 20
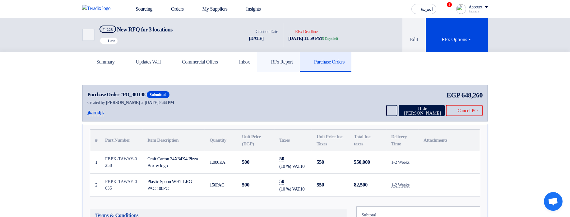
click at [300, 64] on link "RFx Report" at bounding box center [278, 62] width 43 height 20
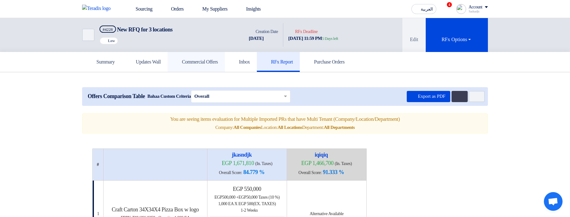
click at [225, 67] on link "Commercial Offers" at bounding box center [196, 62] width 57 height 20
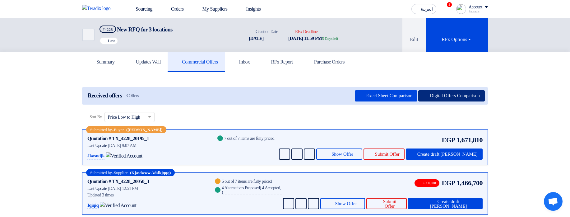
click at [465, 96] on button "Digital Offers Comparison" at bounding box center [452, 95] width 67 height 11
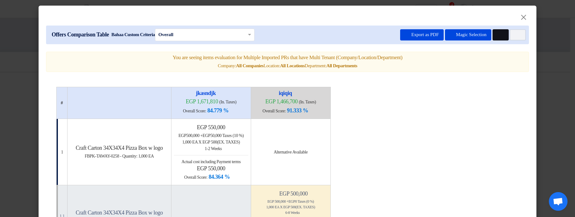
click at [498, 33] on icon "Multi Tenant Preferences" at bounding box center [500, 35] width 5 height 5
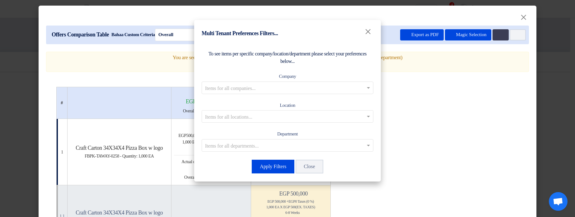
click at [471, 93] on modal-container "Multi Tenant Preferences Filters... × To see items per specific company/locatio…" at bounding box center [287, 108] width 575 height 217
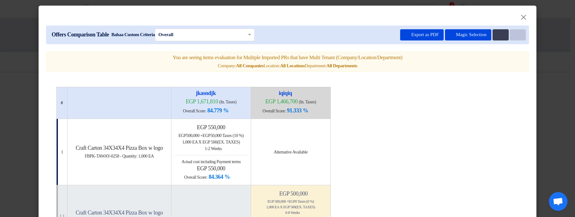
click at [517, 36] on button "Item Card filters" at bounding box center [518, 34] width 16 height 11
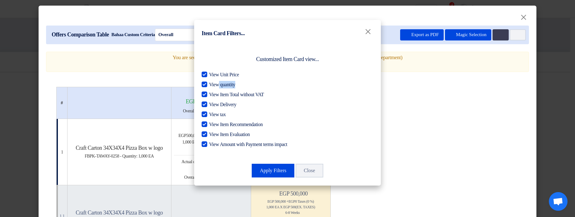
drag, startPoint x: 223, startPoint y: 83, endPoint x: 317, endPoint y: 88, distance: 93.5
click at [263, 83] on label "View quantity" at bounding box center [288, 84] width 172 height 7
click at [467, 97] on modal-container "Item Card Filters... × Customized Item Card view... View Unit Price View quanti…" at bounding box center [287, 108] width 575 height 217
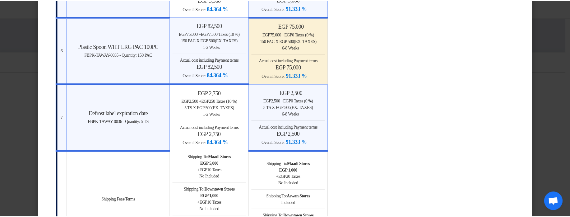
scroll to position [747, 0]
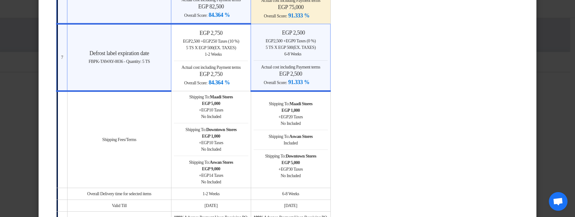
drag, startPoint x: 544, startPoint y: 77, endPoint x: 541, endPoint y: 80, distance: 4.0
click at [544, 77] on modal-container "× Offers Comparison Table Bahaa Custom Criteria × Overall × Export as PDF Magic…" at bounding box center [287, 108] width 575 height 217
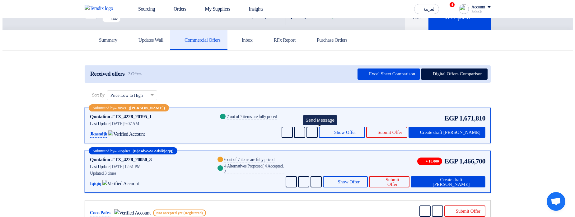
scroll to position [37, 0]
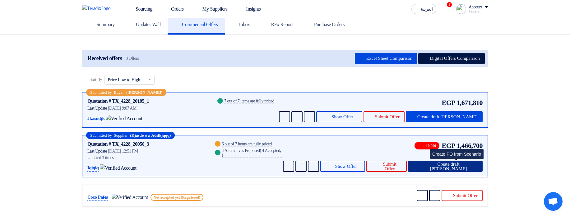
click at [453, 164] on span "Create draft PO" at bounding box center [448, 166] width 58 height 9
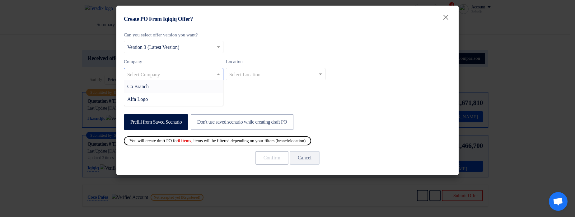
click at [202, 78] on input "text" at bounding box center [170, 74] width 87 height 10
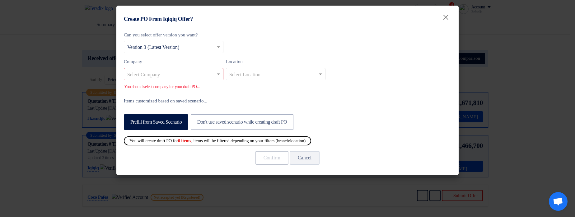
click at [383, 99] on label "Items customized based on saved scenario..." at bounding box center [287, 100] width 327 height 7
click at [428, 75] on div "Company Select Company ... Location Select Location..." at bounding box center [287, 71] width 327 height 27
click at [200, 73] on input "text" at bounding box center [170, 74] width 87 height 10
click at [200, 85] on div "Co Branch1" at bounding box center [173, 86] width 99 height 13
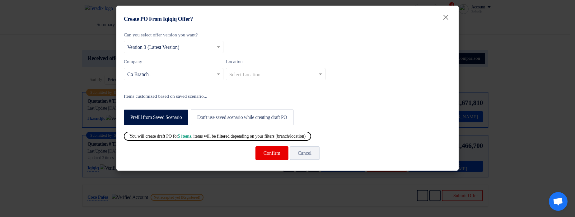
click at [260, 67] on div "Location Select Location..." at bounding box center [276, 69] width 100 height 22
click at [263, 75] on input "text" at bounding box center [272, 74] width 87 height 10
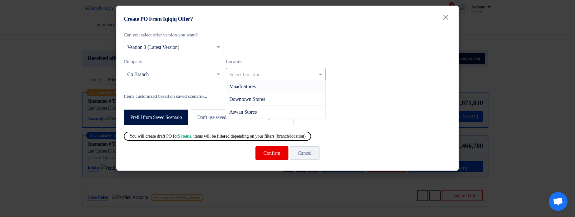
click at [263, 86] on div "Maadi Stores" at bounding box center [275, 86] width 99 height 13
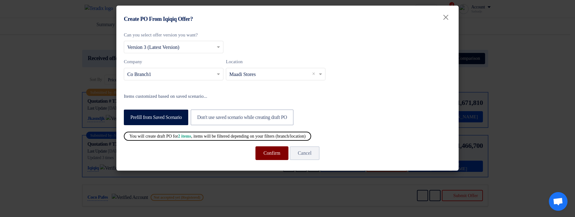
click at [269, 156] on button "Confirm" at bounding box center [271, 153] width 33 height 14
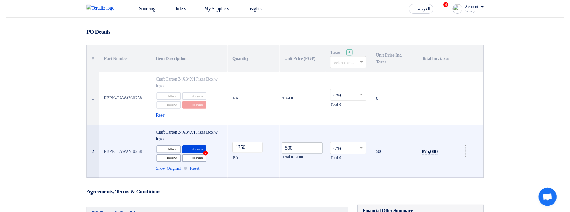
scroll to position [37, 0]
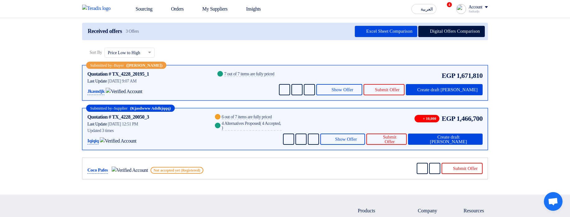
scroll to position [75, 0]
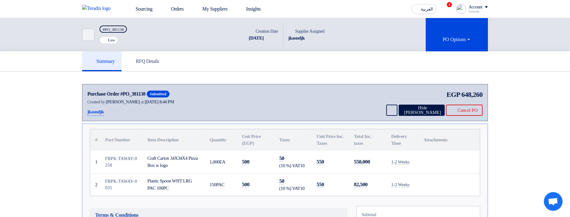
scroll to position [37, 0]
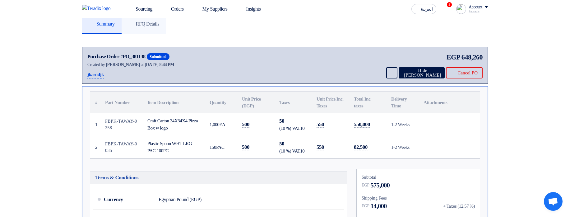
click at [148, 21] on h5 "RFQ Details" at bounding box center [144, 24] width 31 height 6
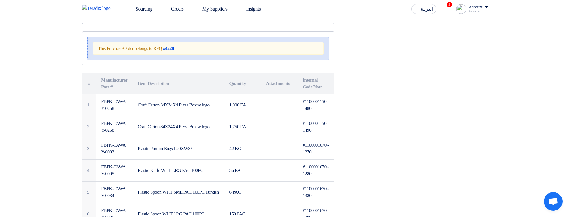
scroll to position [75, 0]
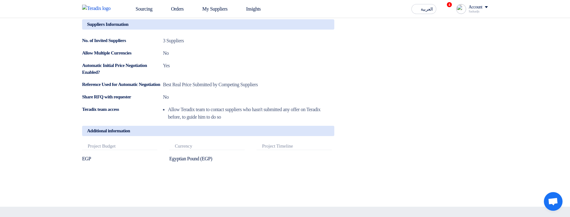
scroll to position [373, 0]
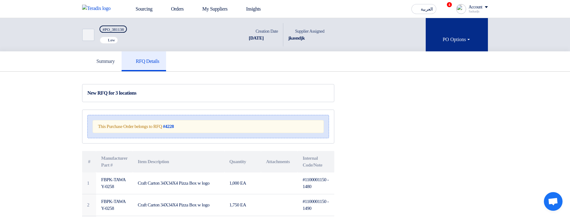
click at [431, 33] on button "PO Options" at bounding box center [457, 34] width 62 height 33
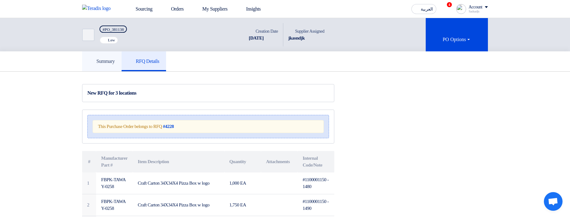
click at [105, 59] on h5 "Summary" at bounding box center [102, 61] width 26 height 6
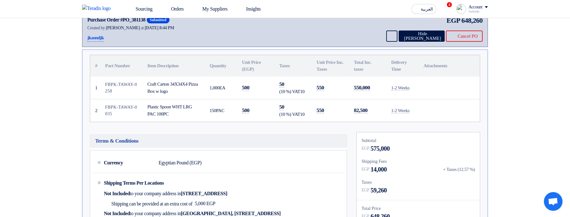
scroll to position [111, 0]
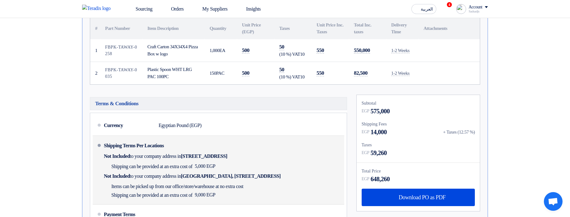
drag, startPoint x: 278, startPoint y: 153, endPoint x: 285, endPoint y: 192, distance: 39.9
click at [285, 192] on div "Shipping Terms Per Locations Not Included to your company address in [STREET_AD…" at bounding box center [223, 169] width 238 height 63
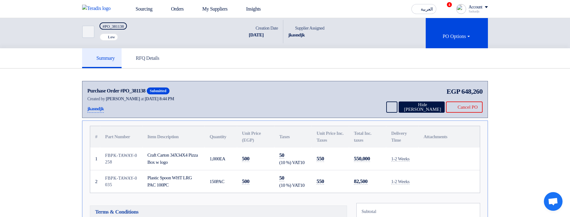
scroll to position [0, 0]
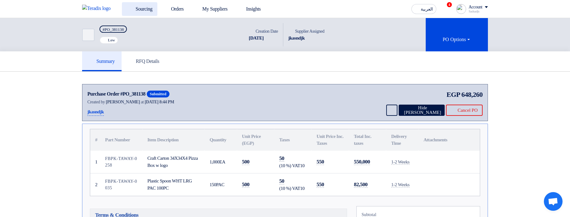
click at [157, 10] on link "Sourcing" at bounding box center [139, 9] width 35 height 14
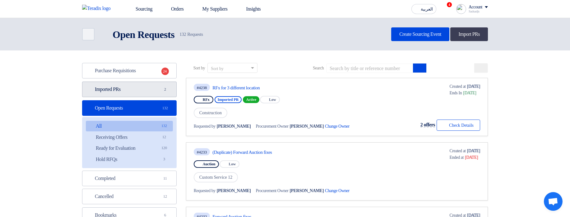
click at [145, 87] on link "Imported PRs Imported PRs 2" at bounding box center [129, 90] width 95 height 16
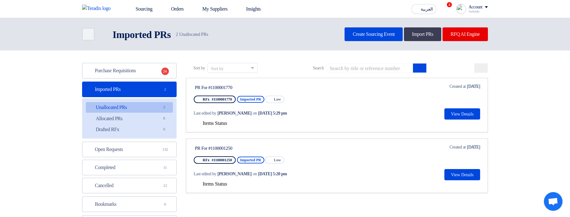
click at [216, 125] on span "Items Status" at bounding box center [215, 122] width 25 height 5
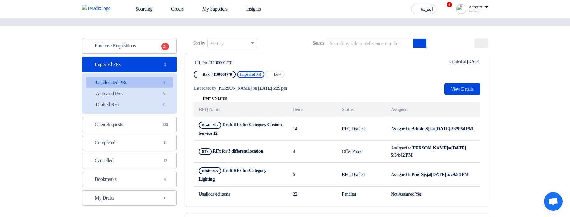
scroll to position [75, 0]
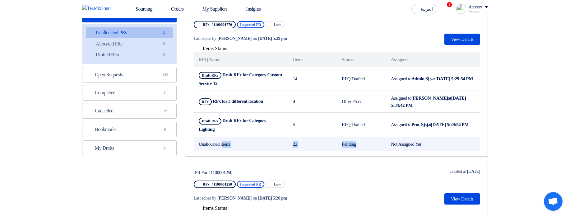
drag, startPoint x: 197, startPoint y: 143, endPoint x: 445, endPoint y: 138, distance: 247.4
click at [445, 138] on tr "Unallocated items 22 Pending Not Assigned Yet" at bounding box center [337, 144] width 287 height 15
click at [443, 139] on td "Not Assigned Yet" at bounding box center [433, 144] width 94 height 15
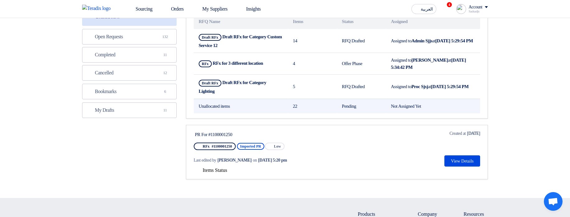
scroll to position [112, 0]
drag, startPoint x: 425, startPoint y: 104, endPoint x: 207, endPoint y: 102, distance: 217.8
click at [207, 102] on tr "Unallocated items 22 Pending Not Assigned Yet" at bounding box center [337, 106] width 287 height 15
click at [215, 104] on td "Unallocated items" at bounding box center [241, 106] width 94 height 15
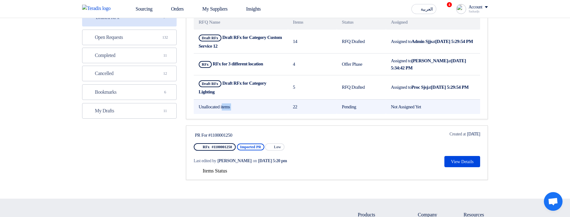
click at [216, 105] on td "Unallocated items" at bounding box center [241, 106] width 94 height 15
click at [263, 106] on td "Unallocated items" at bounding box center [241, 106] width 94 height 15
click at [277, 105] on td "Unallocated items" at bounding box center [241, 106] width 94 height 15
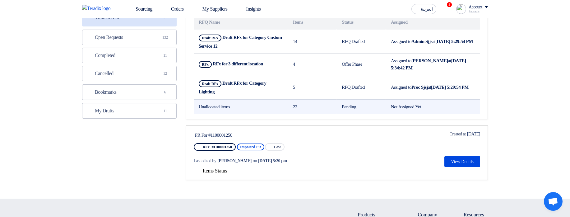
click at [340, 106] on td "Pending" at bounding box center [361, 106] width 49 height 15
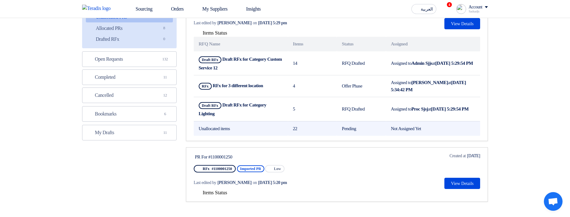
scroll to position [75, 0]
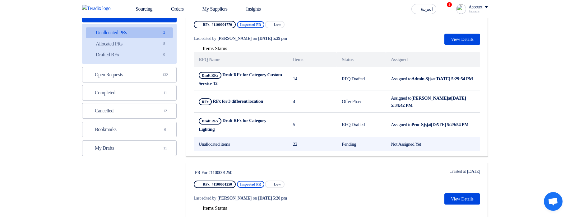
drag, startPoint x: 401, startPoint y: 75, endPoint x: 442, endPoint y: 142, distance: 78.2
click at [442, 142] on tbody "Draft RFx Draft RFx for Category Custom Service 12 14 RFQ Drafted Assigned to A…" at bounding box center [337, 109] width 287 height 85
click at [441, 142] on td "Not Assigned Yet" at bounding box center [433, 144] width 94 height 15
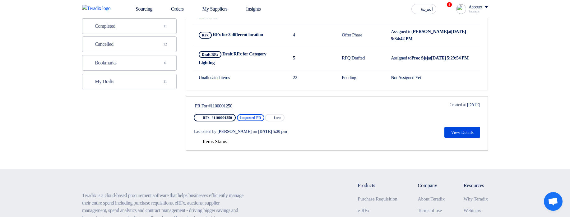
scroll to position [149, 0]
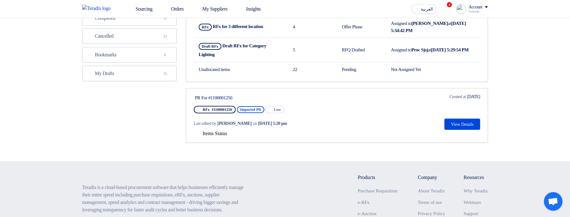
click at [215, 137] on button "Items Status" at bounding box center [211, 134] width 34 height 6
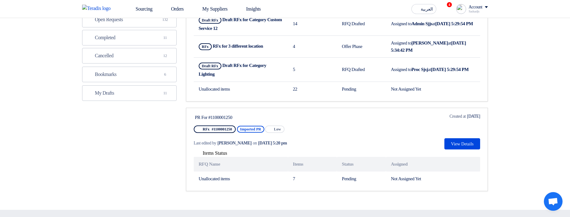
scroll to position [112, 0]
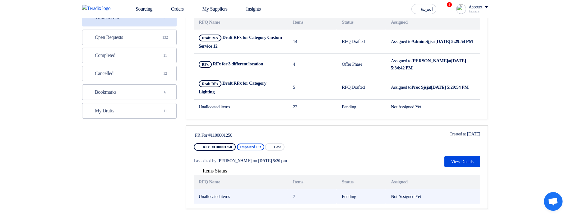
drag, startPoint x: 207, startPoint y: 194, endPoint x: 276, endPoint y: 193, distance: 69.4
click at [276, 193] on td "Unallocated items" at bounding box center [241, 196] width 94 height 15
click at [272, 185] on div at bounding box center [272, 185] width 0 height 0
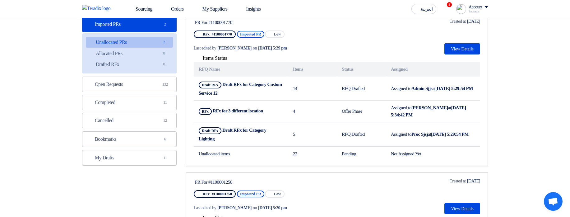
scroll to position [0, 0]
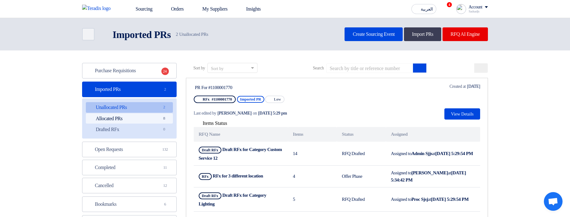
click at [136, 117] on link "Allocated PRs Allocated PRs 8" at bounding box center [129, 118] width 87 height 11
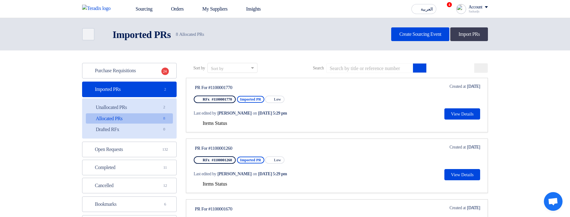
click at [221, 121] on span "Items Status" at bounding box center [215, 122] width 25 height 5
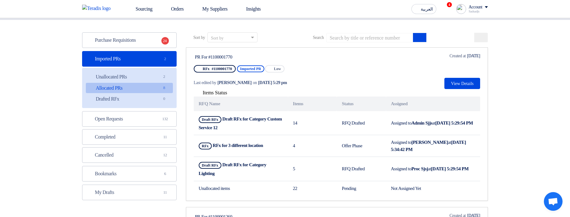
scroll to position [75, 0]
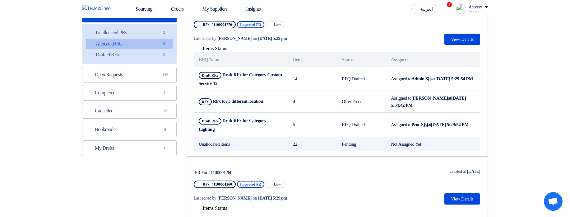
drag, startPoint x: 273, startPoint y: 145, endPoint x: 465, endPoint y: 144, distance: 191.7
click at [465, 144] on tr "Unallocated items 22 Pending Not Assigned Yet" at bounding box center [337, 144] width 287 height 15
click at [458, 143] on td "Not Assigned Yet" at bounding box center [433, 144] width 94 height 15
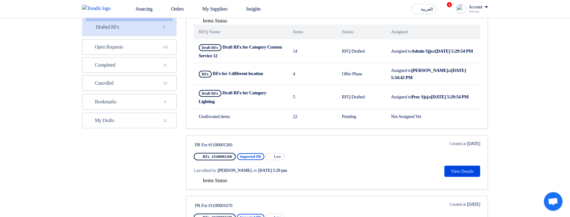
scroll to position [187, 0]
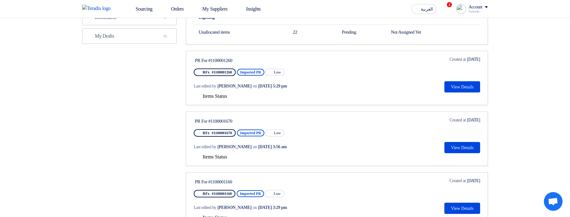
click at [217, 99] on button "Items Status" at bounding box center [211, 96] width 34 height 6
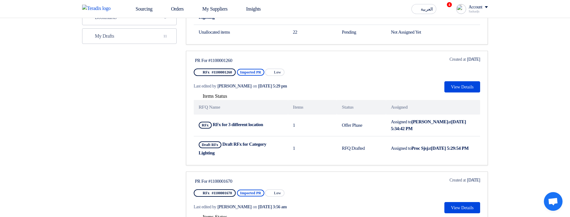
click at [331, 99] on div "Items Status RFQ Name Items Status Assigned RFx RFx for 3 different location Sh…" at bounding box center [337, 126] width 287 height 68
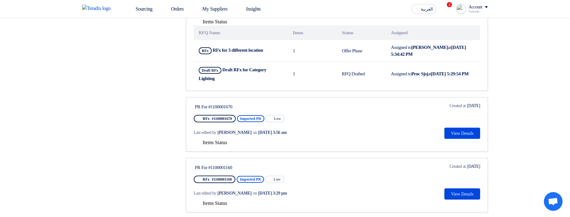
scroll to position [261, 0]
click at [220, 139] on span "Items Status" at bounding box center [215, 141] width 25 height 5
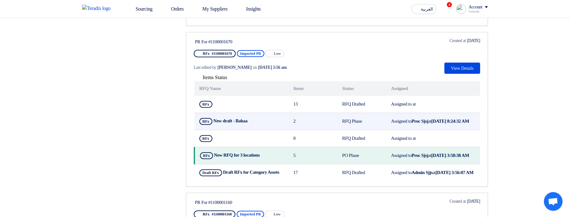
scroll to position [336, 0]
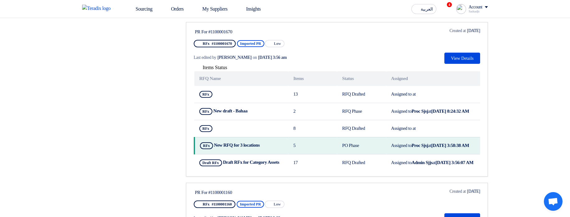
click at [526, 101] on section "Purchase Requisitions Purchase Requisitions 24 Imported PRs Imported PRs 2 Unal…" at bounding box center [285, 106] width 570 height 784
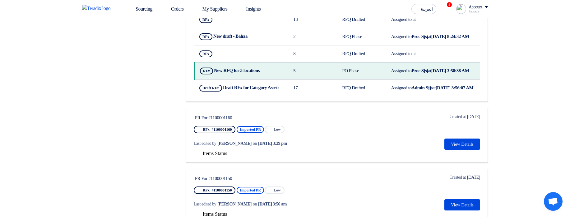
scroll to position [448, 0]
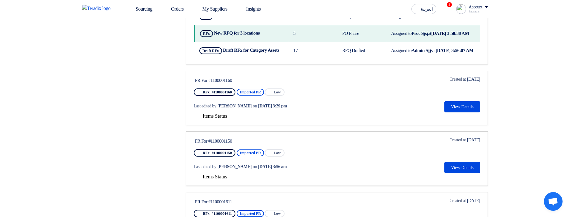
click at [205, 119] on span "Items Status" at bounding box center [215, 115] width 25 height 5
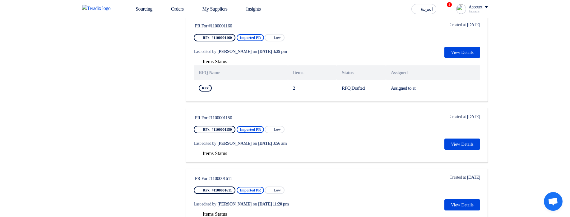
scroll to position [523, 0]
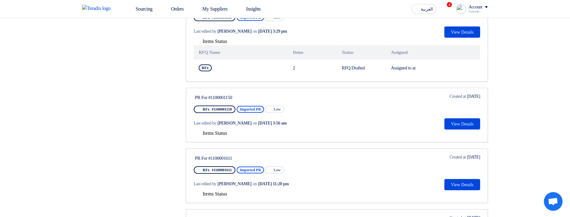
click at [220, 136] on span "Items Status" at bounding box center [215, 132] width 25 height 5
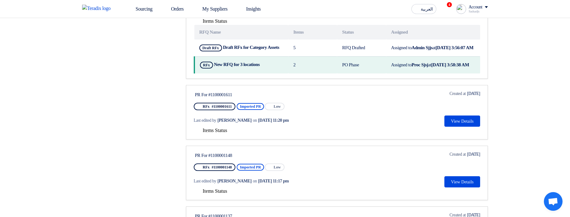
click at [204, 133] on span "Items Status" at bounding box center [215, 130] width 25 height 5
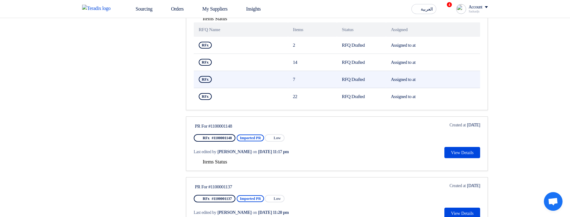
scroll to position [747, 0]
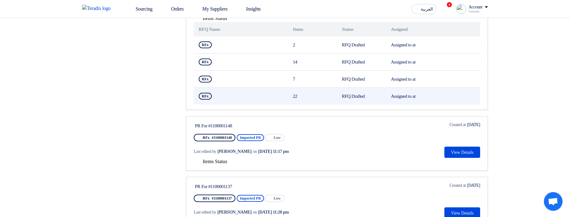
drag, startPoint x: 342, startPoint y: 124, endPoint x: 442, endPoint y: 122, distance: 99.9
click at [442, 105] on tr "RFx Show Projects 22 RFQ Drafted Assigned to at" at bounding box center [337, 96] width 287 height 17
click at [444, 105] on td "Assigned to at" at bounding box center [433, 96] width 94 height 17
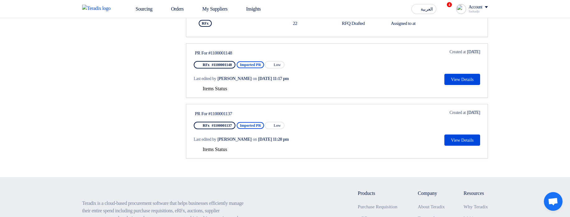
scroll to position [821, 0]
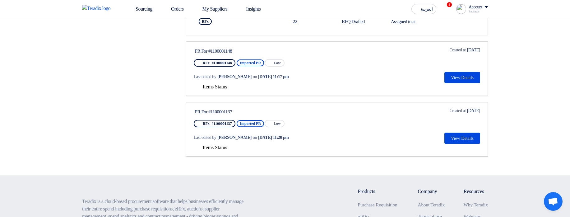
click at [217, 90] on button "Items Status" at bounding box center [211, 87] width 34 height 6
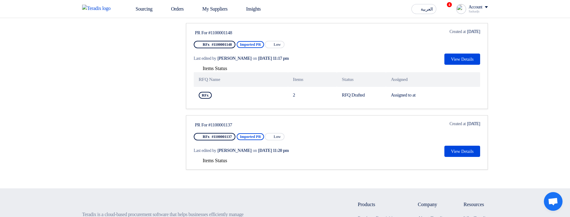
scroll to position [859, 0]
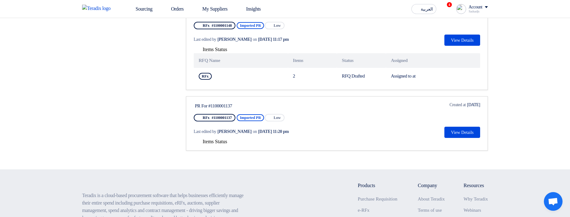
drag, startPoint x: 207, startPoint y: 167, endPoint x: 228, endPoint y: 165, distance: 21.0
click at [207, 144] on span "Items Status" at bounding box center [215, 141] width 25 height 5
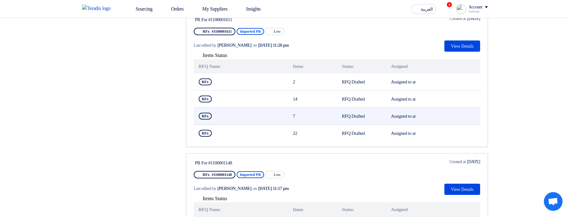
scroll to position [709, 0]
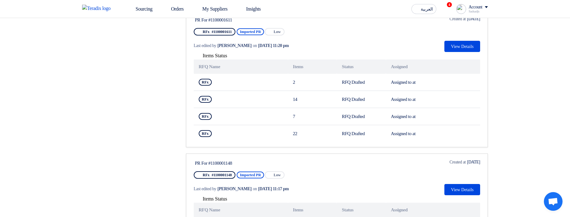
drag, startPoint x: 260, startPoint y: 57, endPoint x: 245, endPoint y: 56, distance: 15.3
click at [245, 35] on span "Imported PR" at bounding box center [250, 31] width 27 height 7
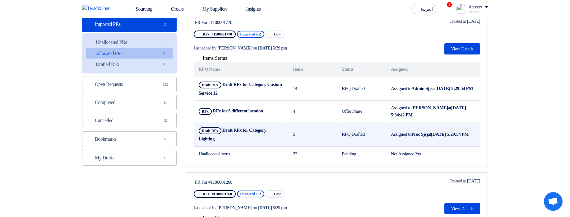
scroll to position [0, 0]
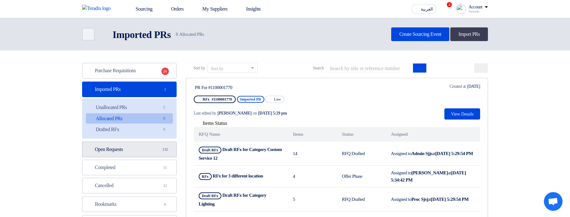
click at [130, 149] on link "Open Requests Open Requests 132" at bounding box center [129, 150] width 95 height 16
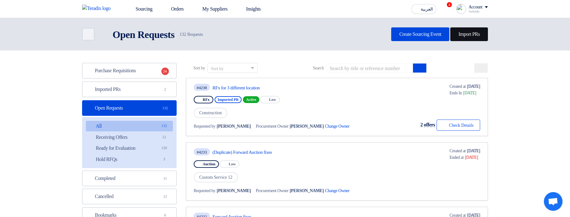
click at [480, 32] on link "Import PRs" at bounding box center [470, 34] width 38 height 14
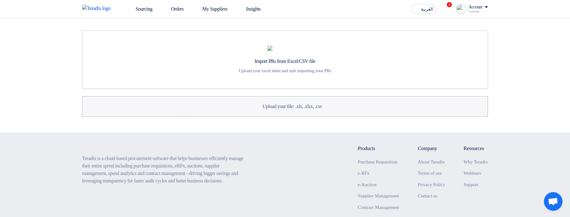
click at [314, 109] on span "Upload your file: .xls, .xlsx, .csv" at bounding box center [293, 106] width 60 height 5
click at [0, 0] on input "Upload your file: .xls, .xlsx, .csv Upload your file: .xls, .xlsx, .csv" at bounding box center [0, 0] width 0 height 0
click at [167, 10] on icon at bounding box center [165, 9] width 6 height 6
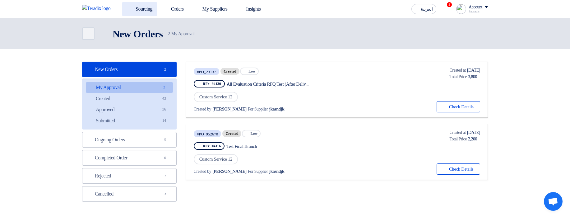
click at [145, 11] on link "Sourcing" at bounding box center [139, 9] width 35 height 14
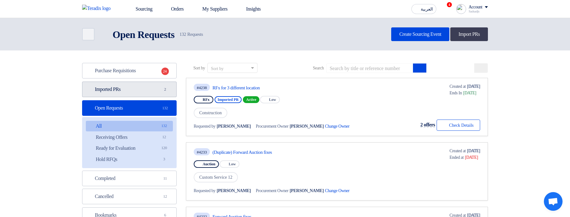
click at [138, 92] on link "Imported PRs Imported PRs 2" at bounding box center [129, 90] width 95 height 16
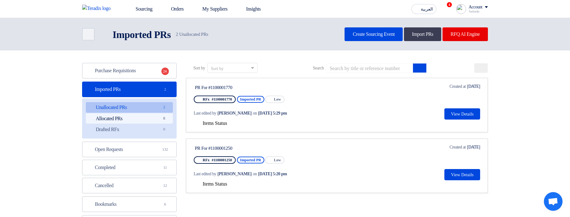
click at [137, 114] on link "Allocated PRs Allocated PRs 8" at bounding box center [129, 118] width 87 height 11
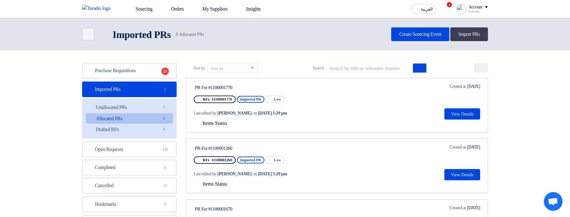
click at [221, 125] on span "Items Status" at bounding box center [215, 122] width 25 height 5
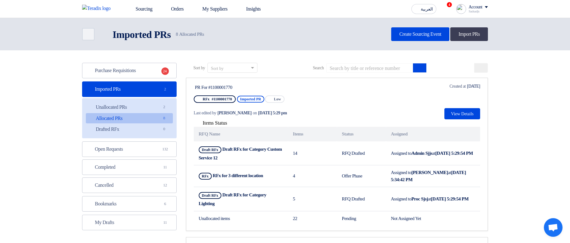
drag, startPoint x: 197, startPoint y: 114, endPoint x: 314, endPoint y: 117, distance: 117.3
click at [313, 117] on div "Last edited by Hamda Jjjw on Sep 2, 2025, 5:29 pm" at bounding box center [253, 113] width 119 height 13
click at [312, 111] on div "Last edited by Hamda Jjjw on Sep 2, 2025, 5:29 pm" at bounding box center [253, 113] width 118 height 7
click at [483, 70] on icon at bounding box center [481, 69] width 5 height 5
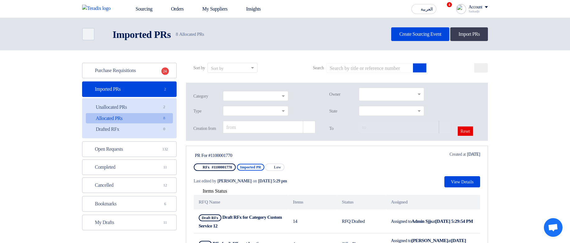
click at [472, 9] on div "Account" at bounding box center [476, 7] width 14 height 5
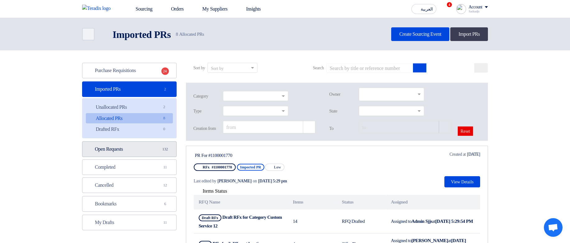
click at [119, 146] on link "Open Requests Open Requests 132" at bounding box center [129, 150] width 95 height 16
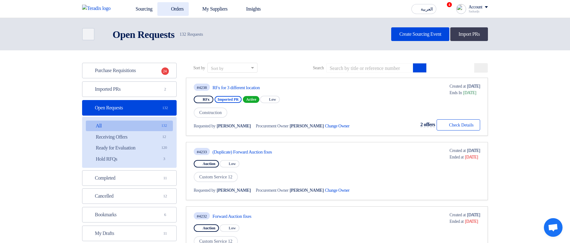
click at [179, 4] on link "Orders" at bounding box center [172, 9] width 31 height 14
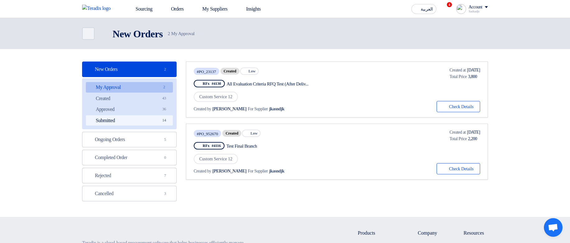
click at [144, 118] on link "Submitted Submitted 14" at bounding box center [129, 120] width 87 height 11
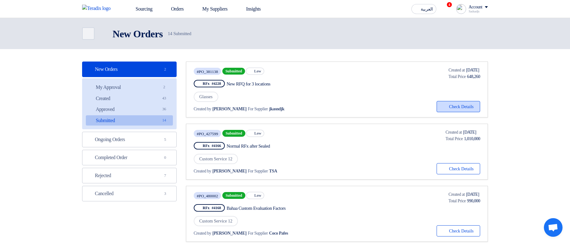
click at [461, 106] on button "Check details Check Details" at bounding box center [459, 106] width 44 height 11
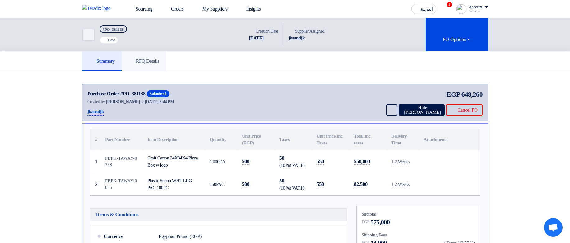
click at [149, 51] on link "RFQ Details" at bounding box center [144, 61] width 44 height 20
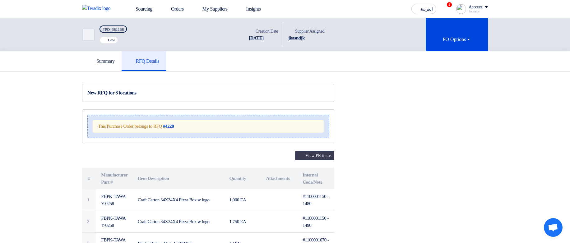
click at [307, 161] on div "View PR items # Manufacturer Part # Item Description Quantity Attachments Inter…" at bounding box center [208, 246] width 252 height 191
click at [310, 152] on button "View PR items" at bounding box center [314, 156] width 39 height 10
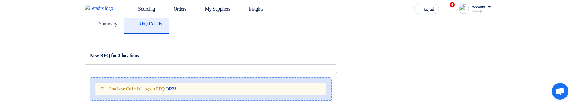
scroll to position [75, 0]
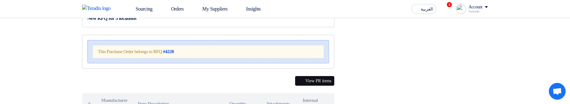
click at [308, 81] on button "View PR items" at bounding box center [314, 81] width 39 height 10
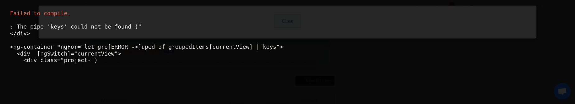
scroll to position [0, 0]
